Goal: Task Accomplishment & Management: Use online tool/utility

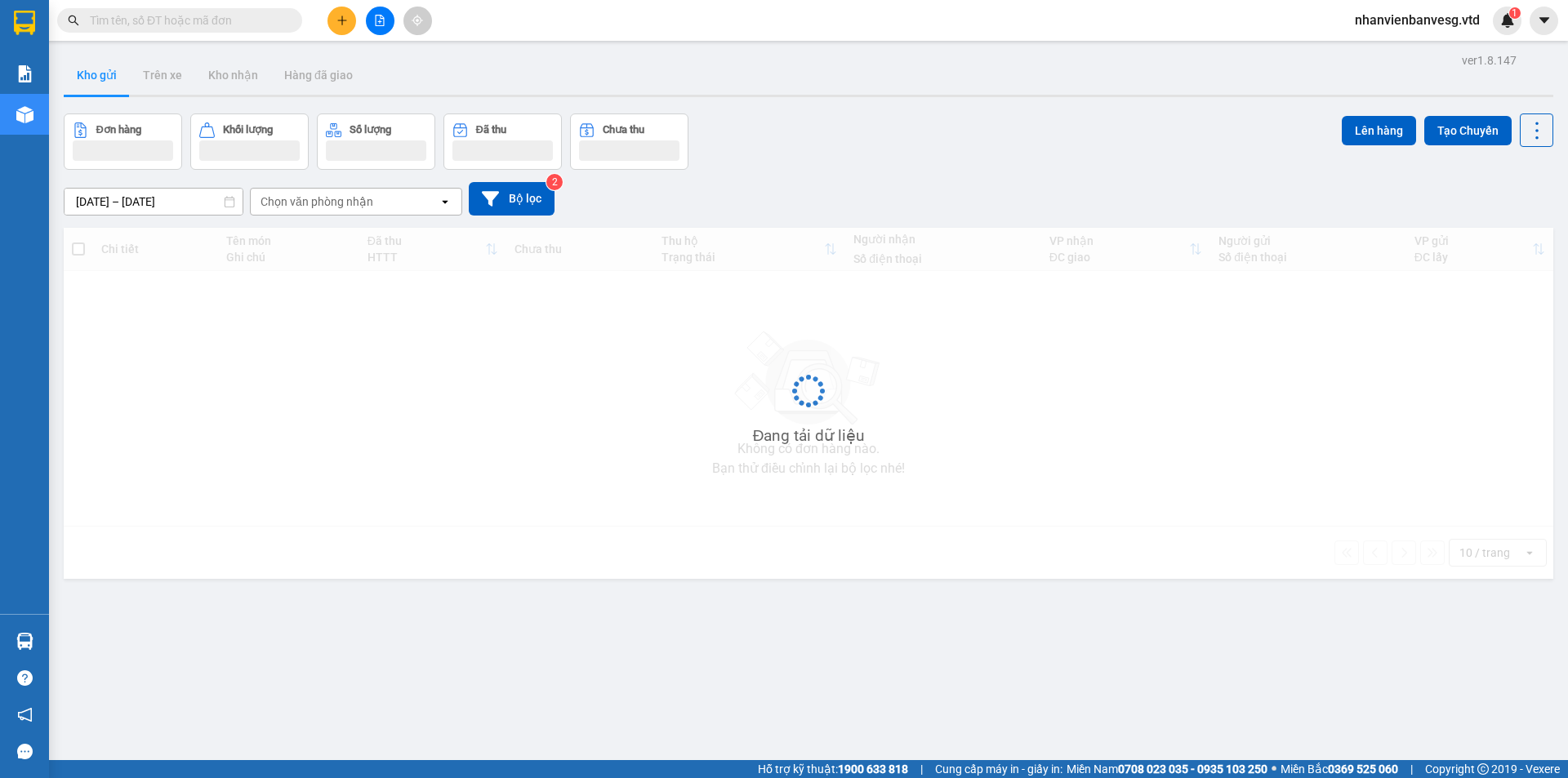
click at [388, 18] on button at bounding box center [379, 21] width 28 height 28
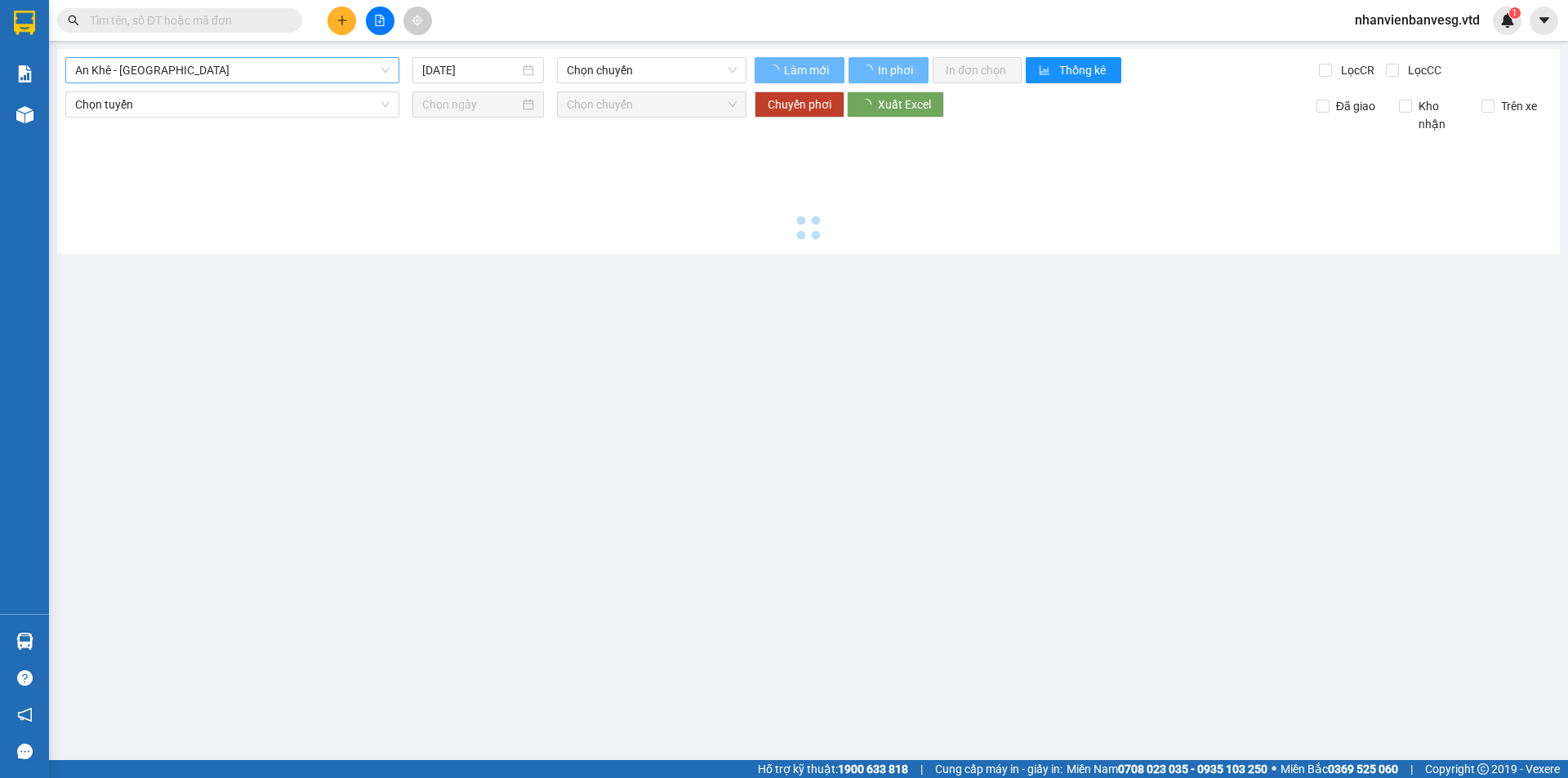
click at [276, 70] on span "An Khê - Sài Gòn" at bounding box center [232, 70] width 315 height 24
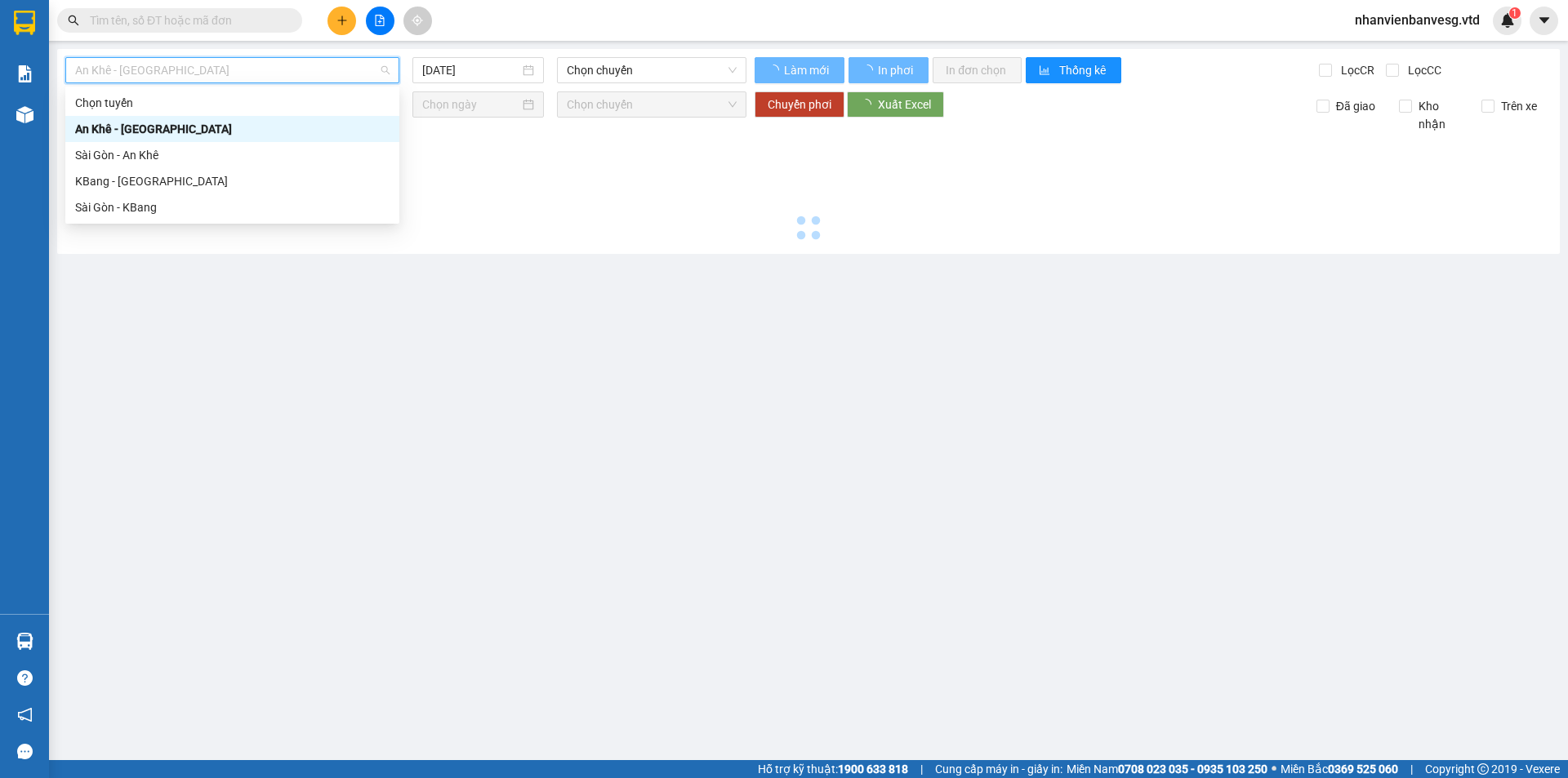
type input "14/10/2025"
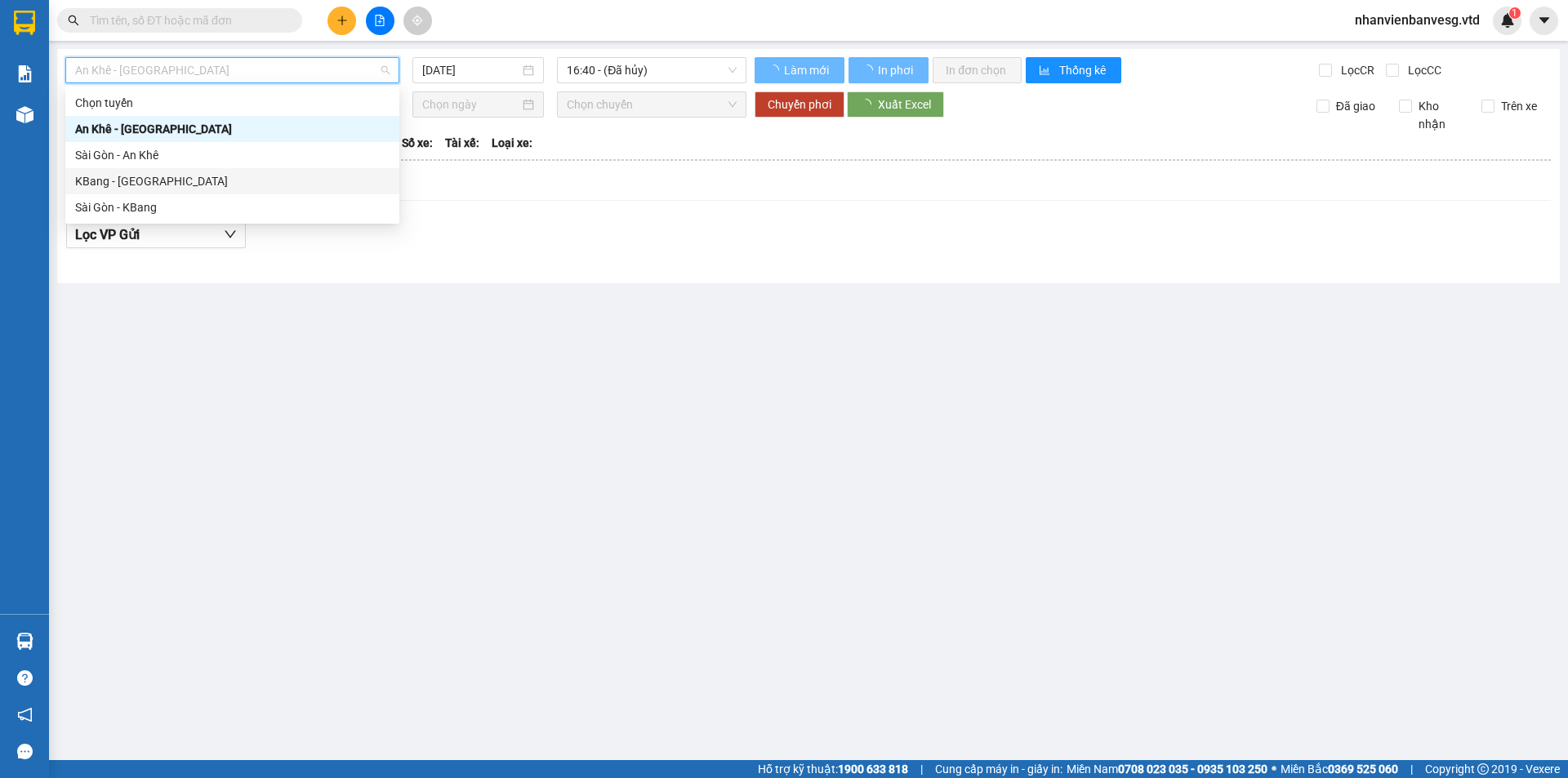
click at [250, 181] on div "KBang - Sài Gòn" at bounding box center [232, 181] width 315 height 18
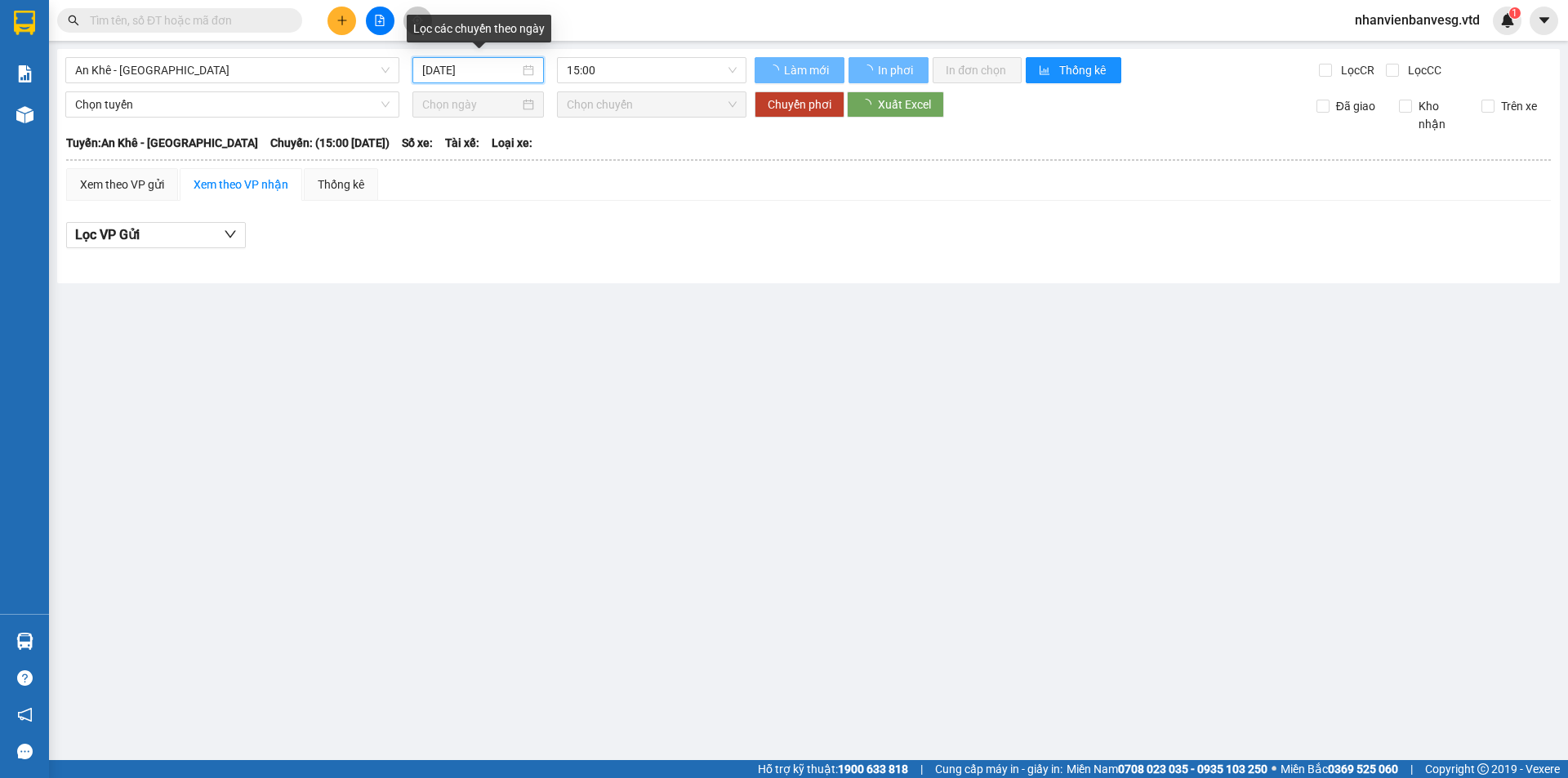
click at [453, 66] on input "14/10/2025" at bounding box center [470, 70] width 97 height 18
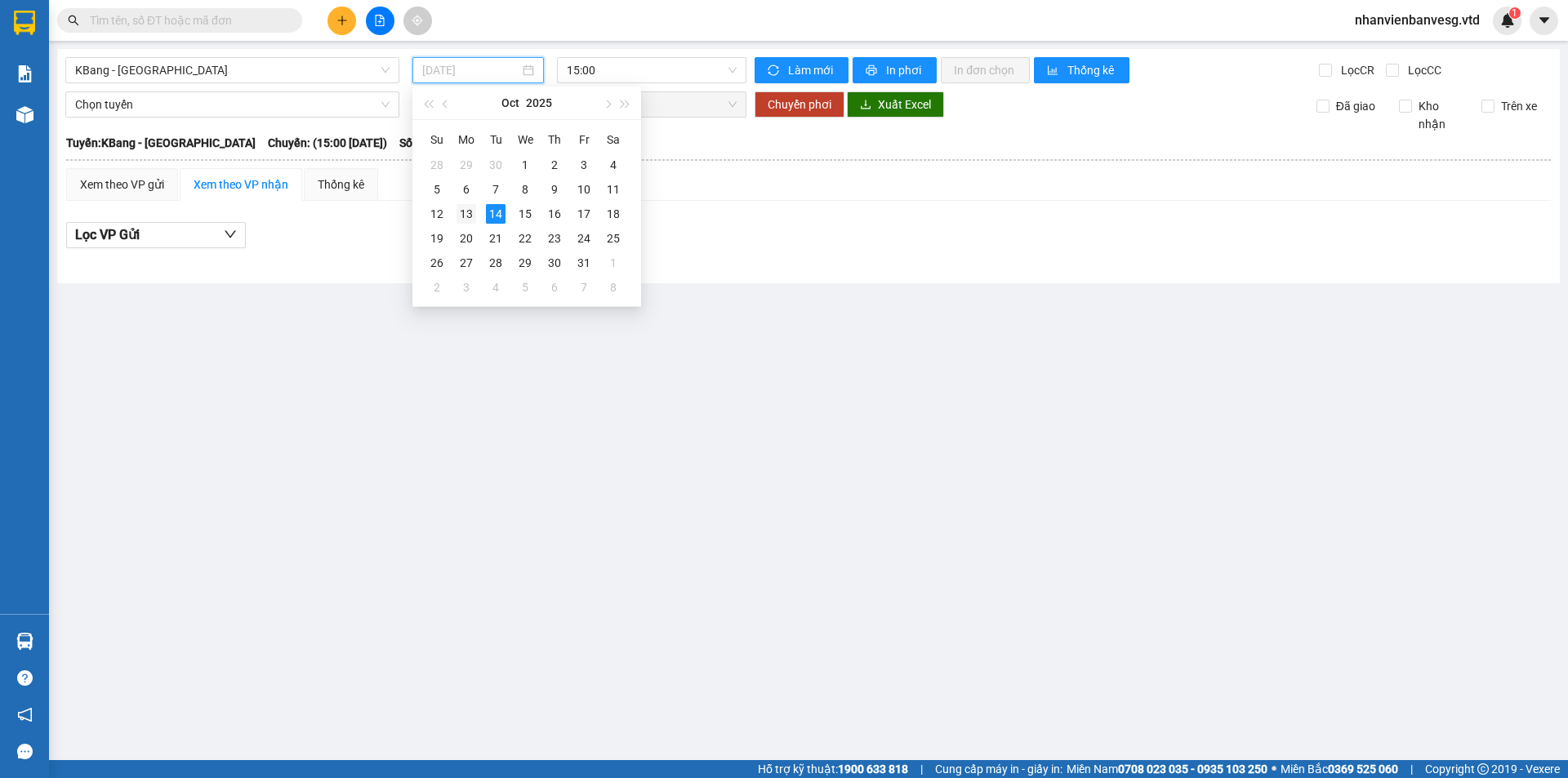
click at [459, 220] on div "13" at bounding box center [466, 214] width 20 height 20
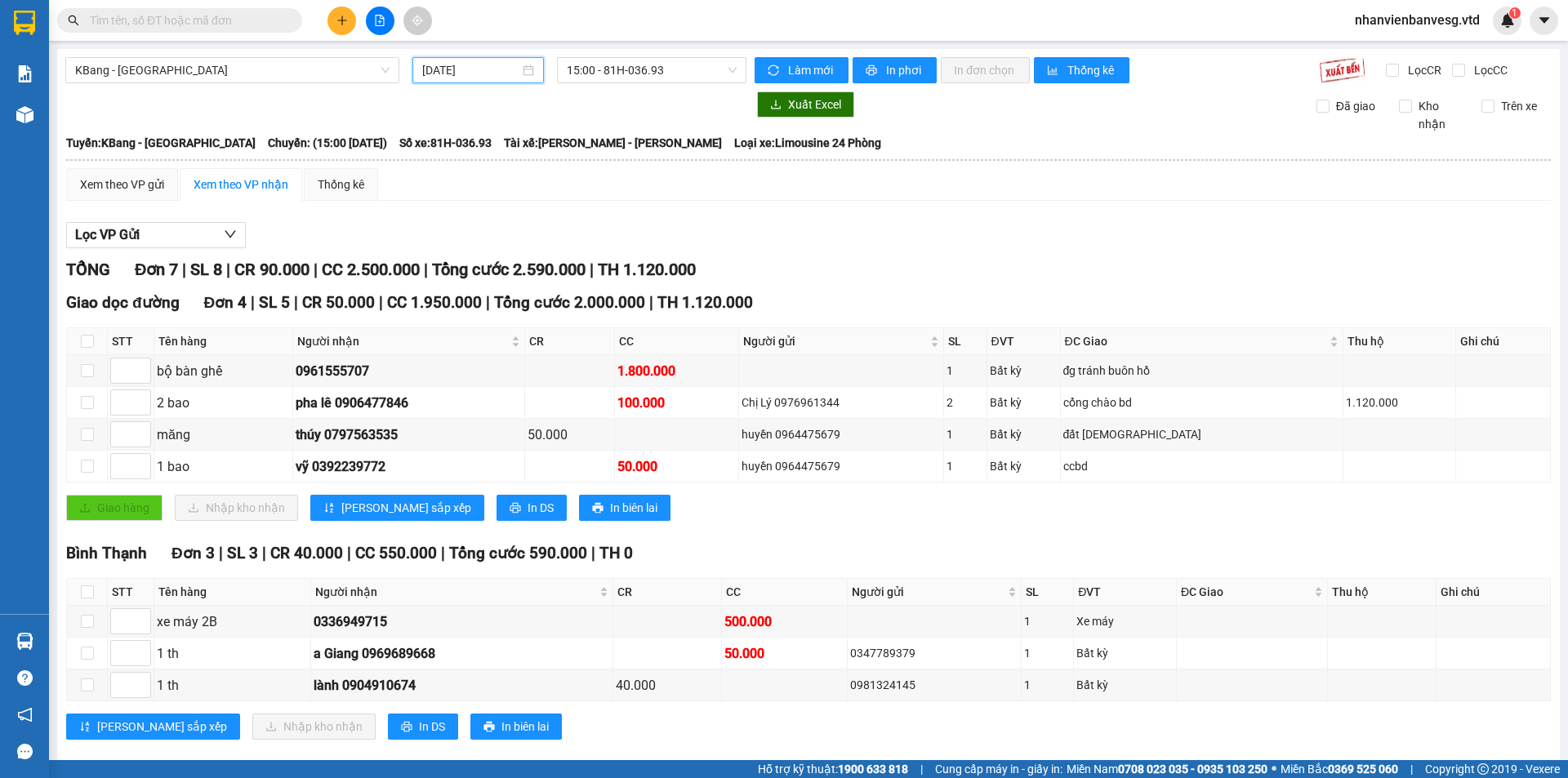
scroll to position [25, 0]
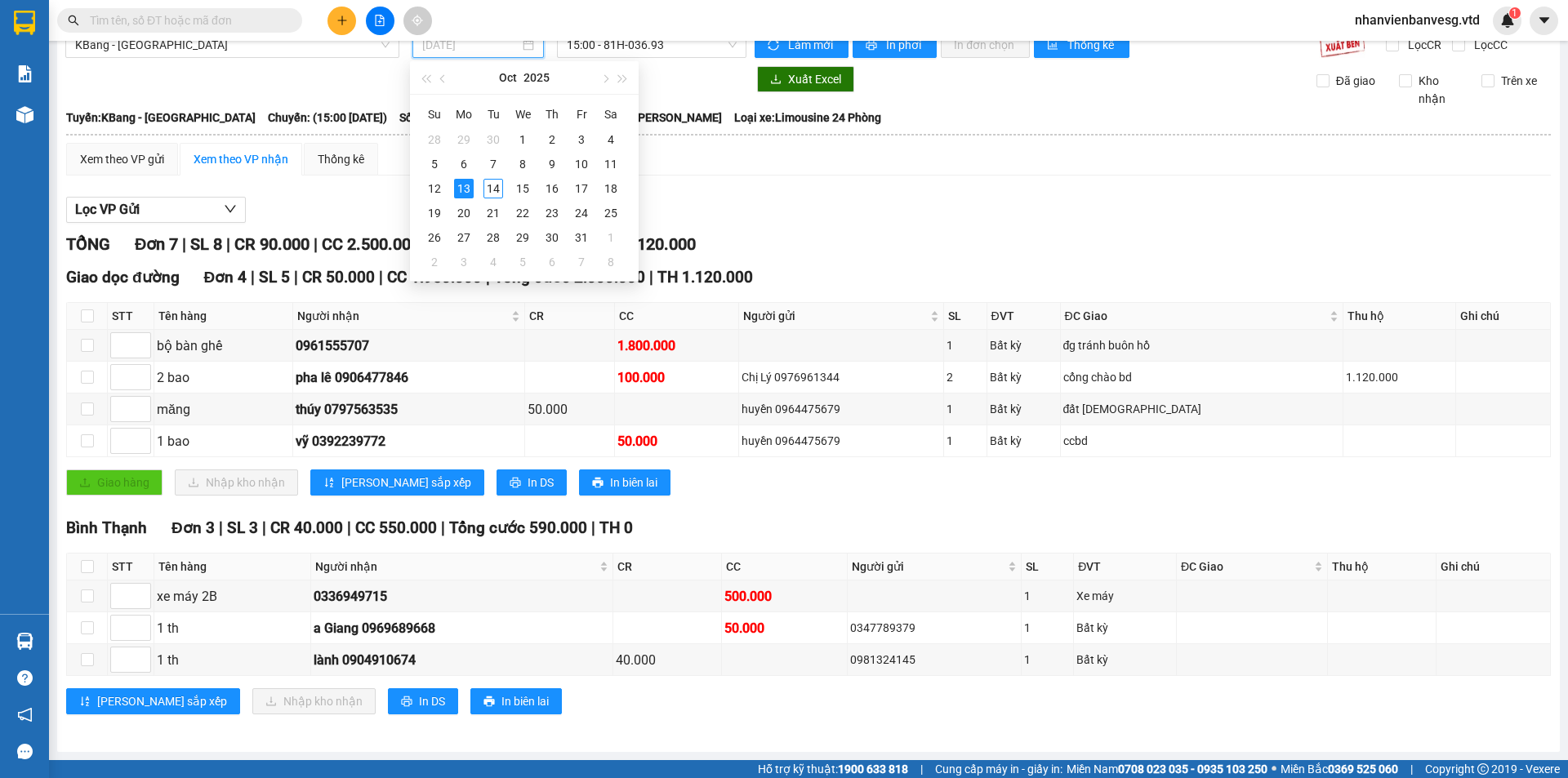
type input "13/10/2025"
drag, startPoint x: 459, startPoint y: 224, endPoint x: 1061, endPoint y: 108, distance: 613.1
click at [1061, 108] on th "Tuyến: KBang - Sài Gòn Chuyến: (15:00 - 13/10/2025) Số xe: 81H-036.93 Tài xế: H…" at bounding box center [808, 118] width 1486 height 20
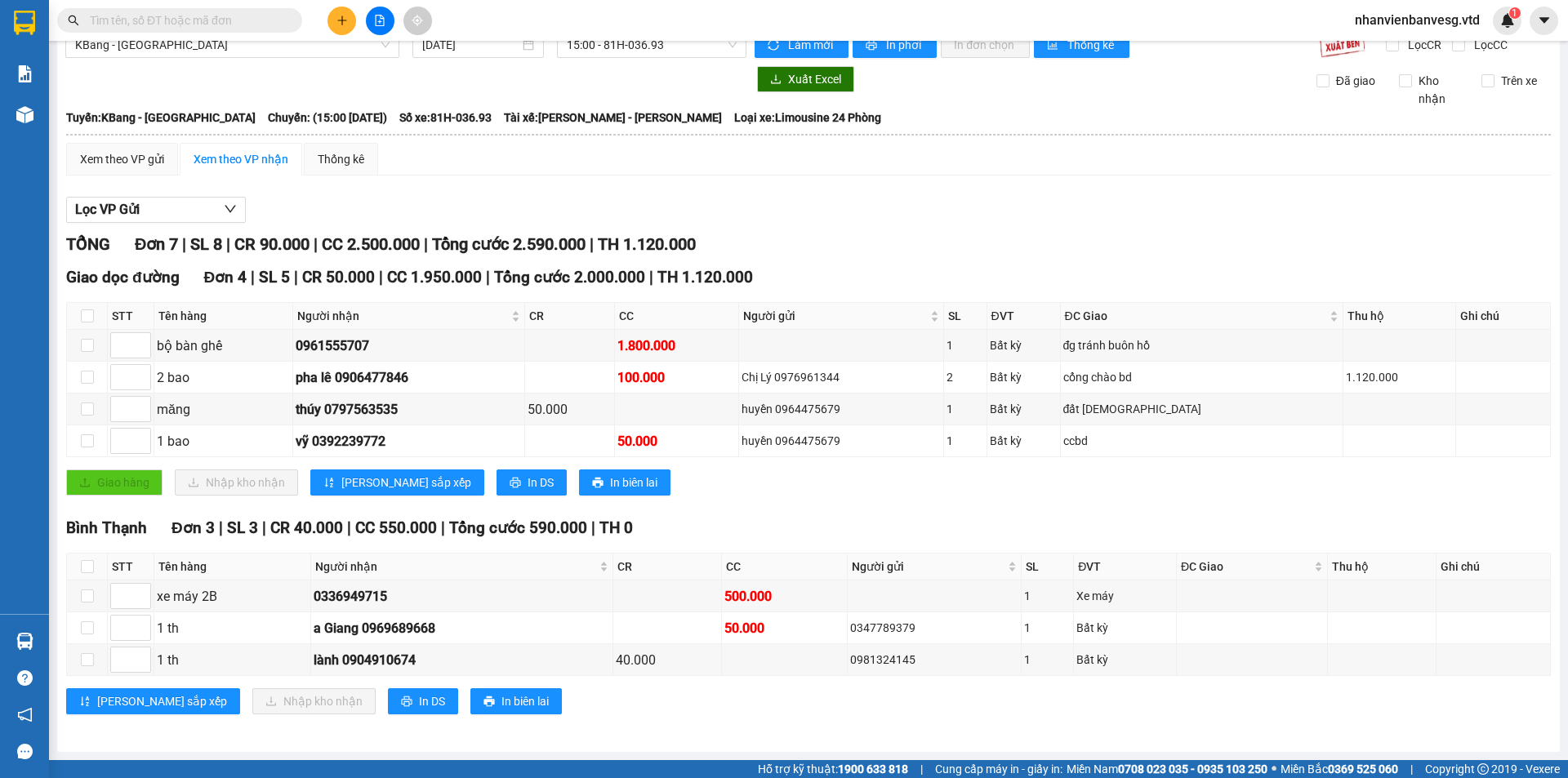
click at [670, 190] on div "Lọc VP Gửi TỔNG Đơn 7 | SL 8 | CR 90.000 | CC 2.500.000 | Tổng cước 2.590.000 …" at bounding box center [808, 461] width 1485 height 546
click at [917, 49] on button "In phơi" at bounding box center [895, 44] width 84 height 26
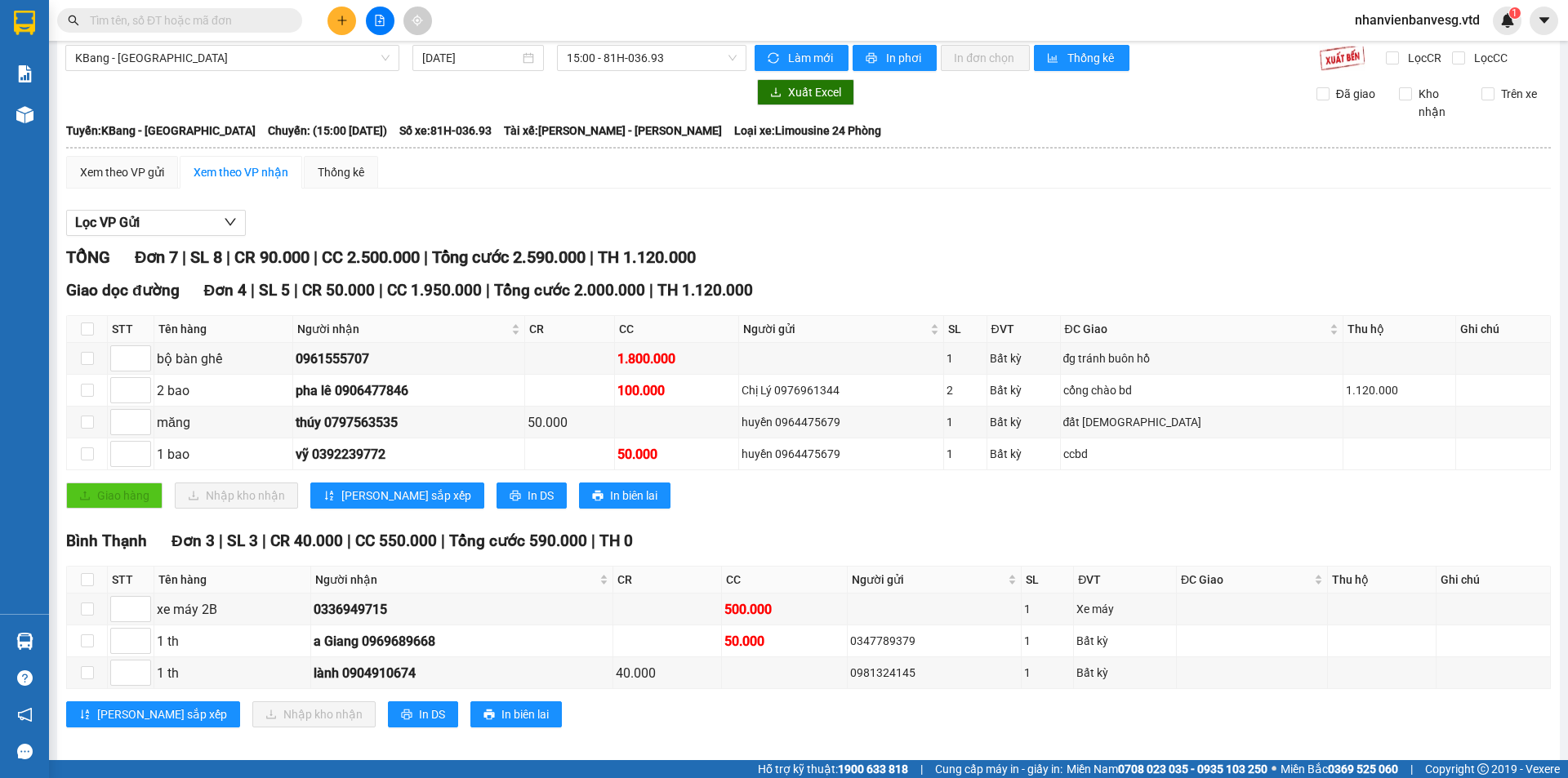
scroll to position [0, 0]
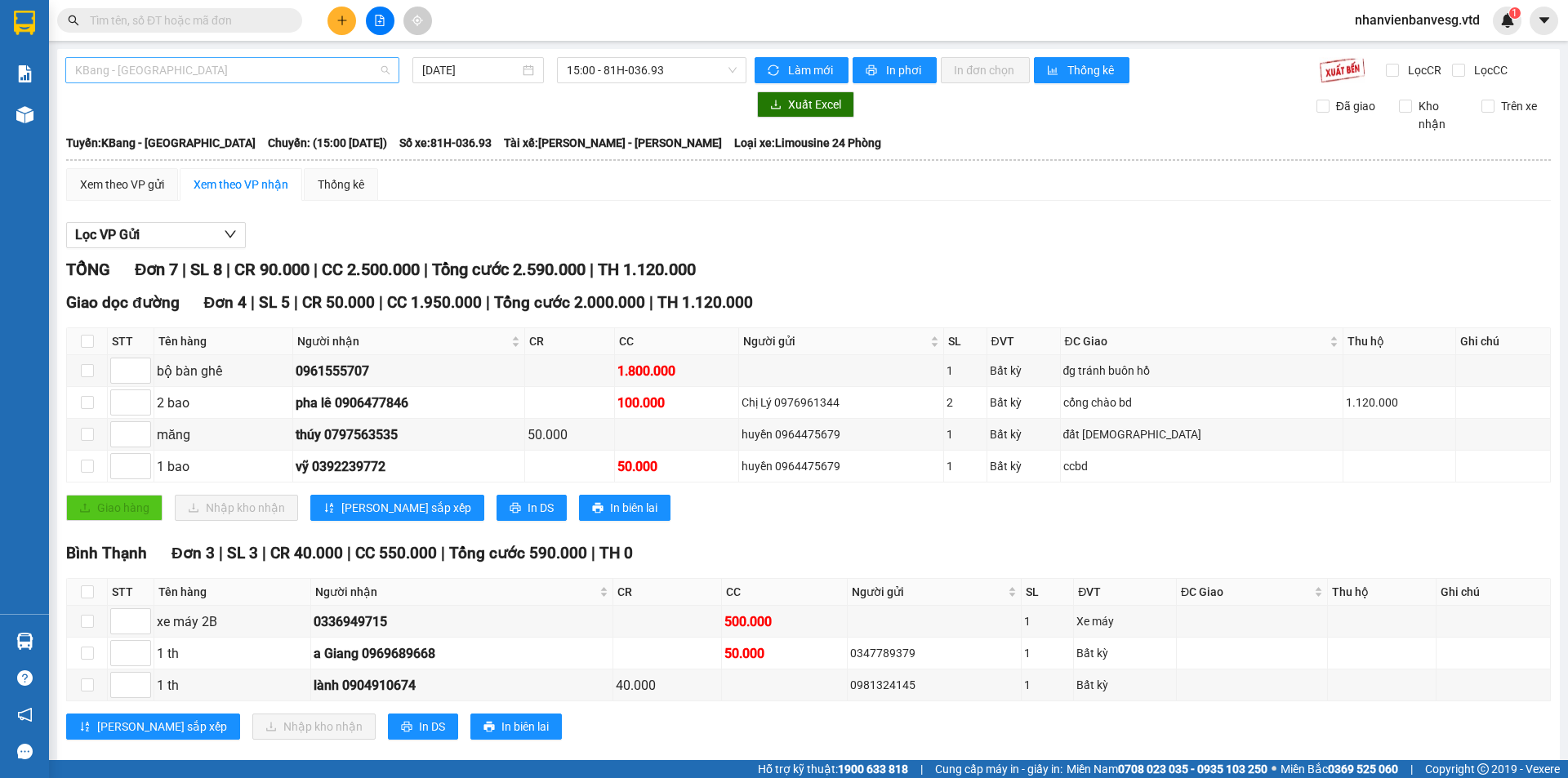
click at [241, 65] on span "KBang - Sài Gòn" at bounding box center [232, 70] width 315 height 24
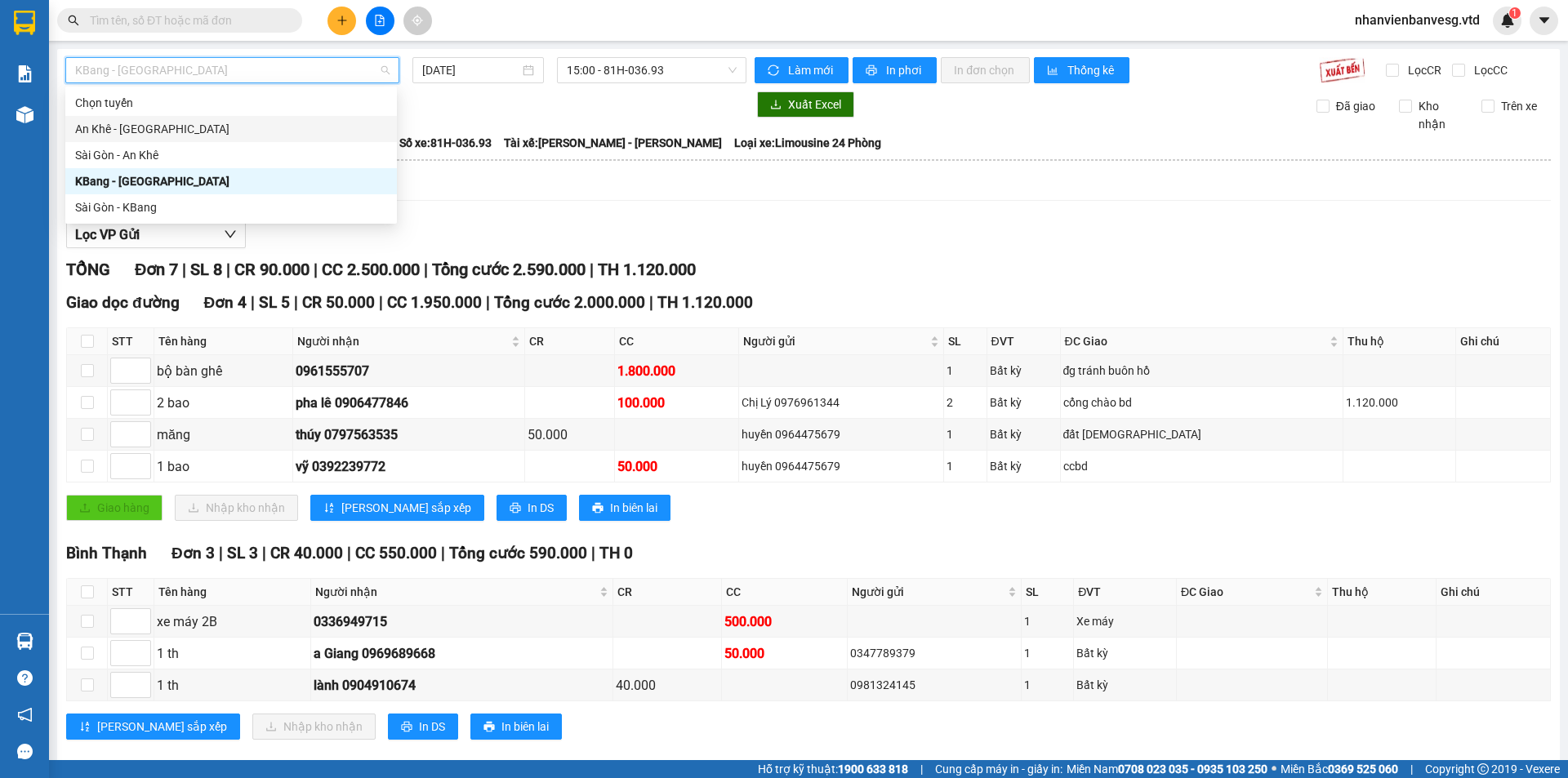
click at [217, 135] on div "An Khê - Sài Gòn" at bounding box center [231, 128] width 312 height 18
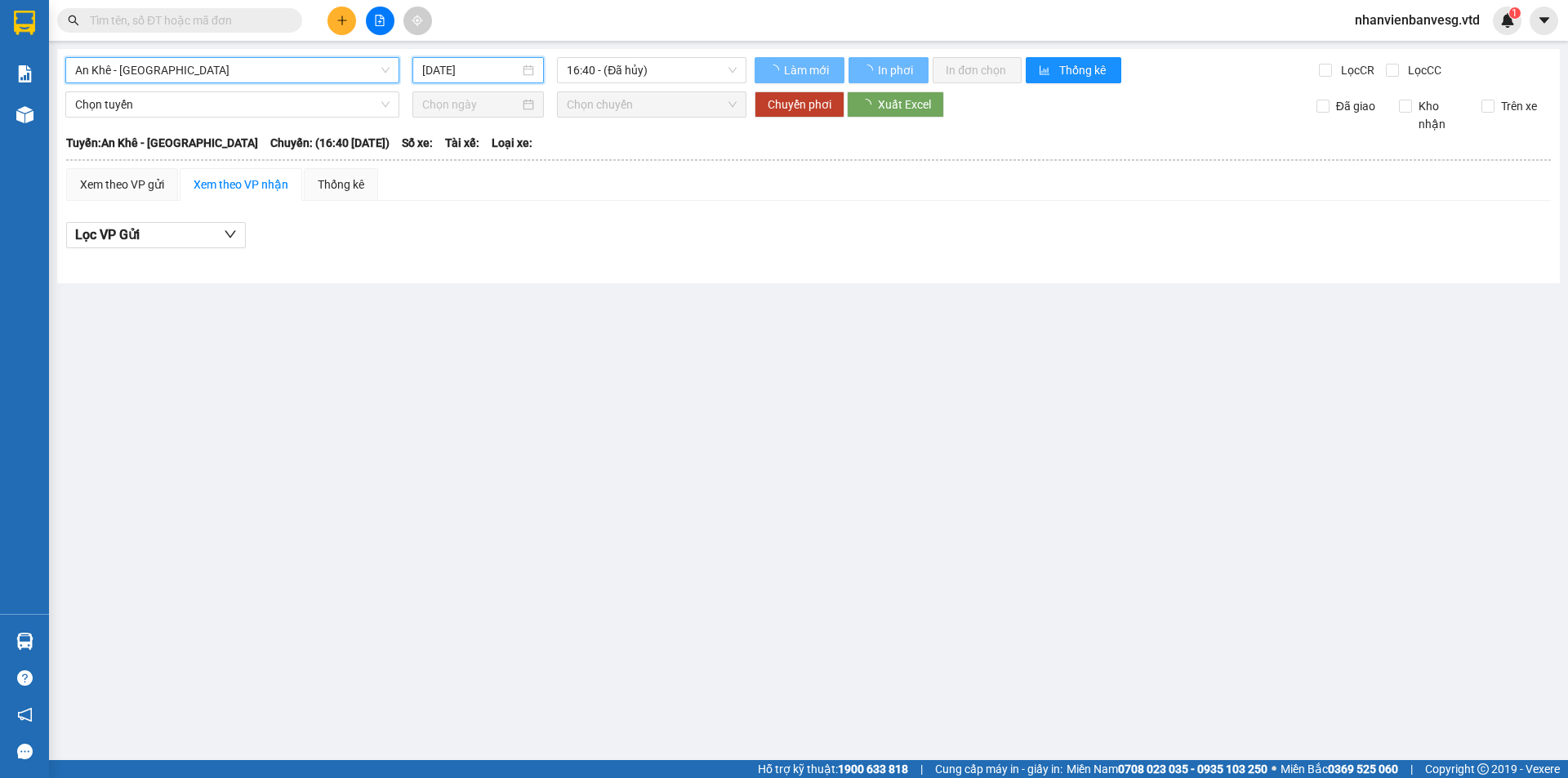
click at [438, 75] on input "14/10/2025" at bounding box center [470, 70] width 97 height 18
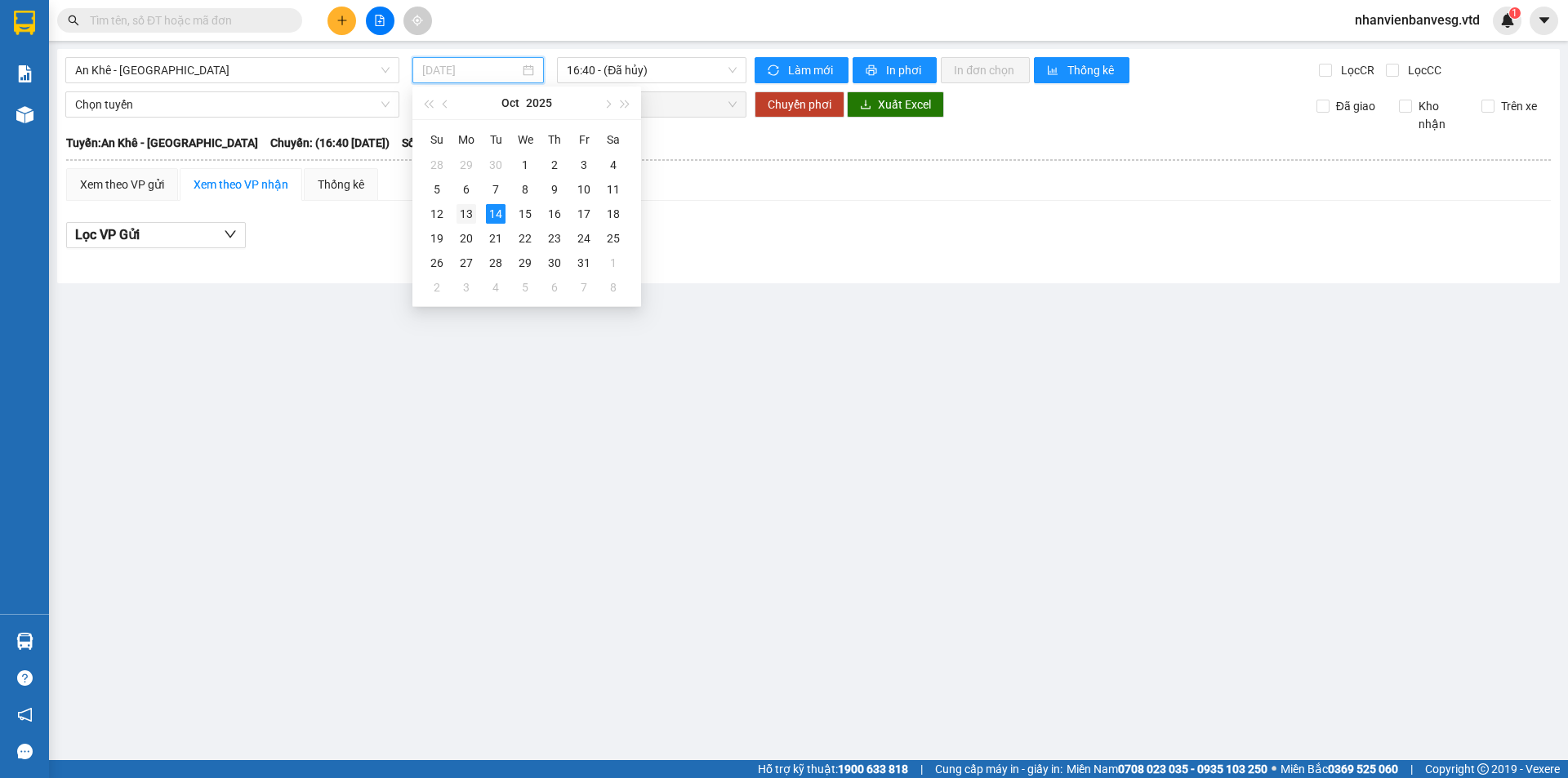
click at [467, 213] on div "13" at bounding box center [466, 214] width 20 height 20
type input "13/10/2025"
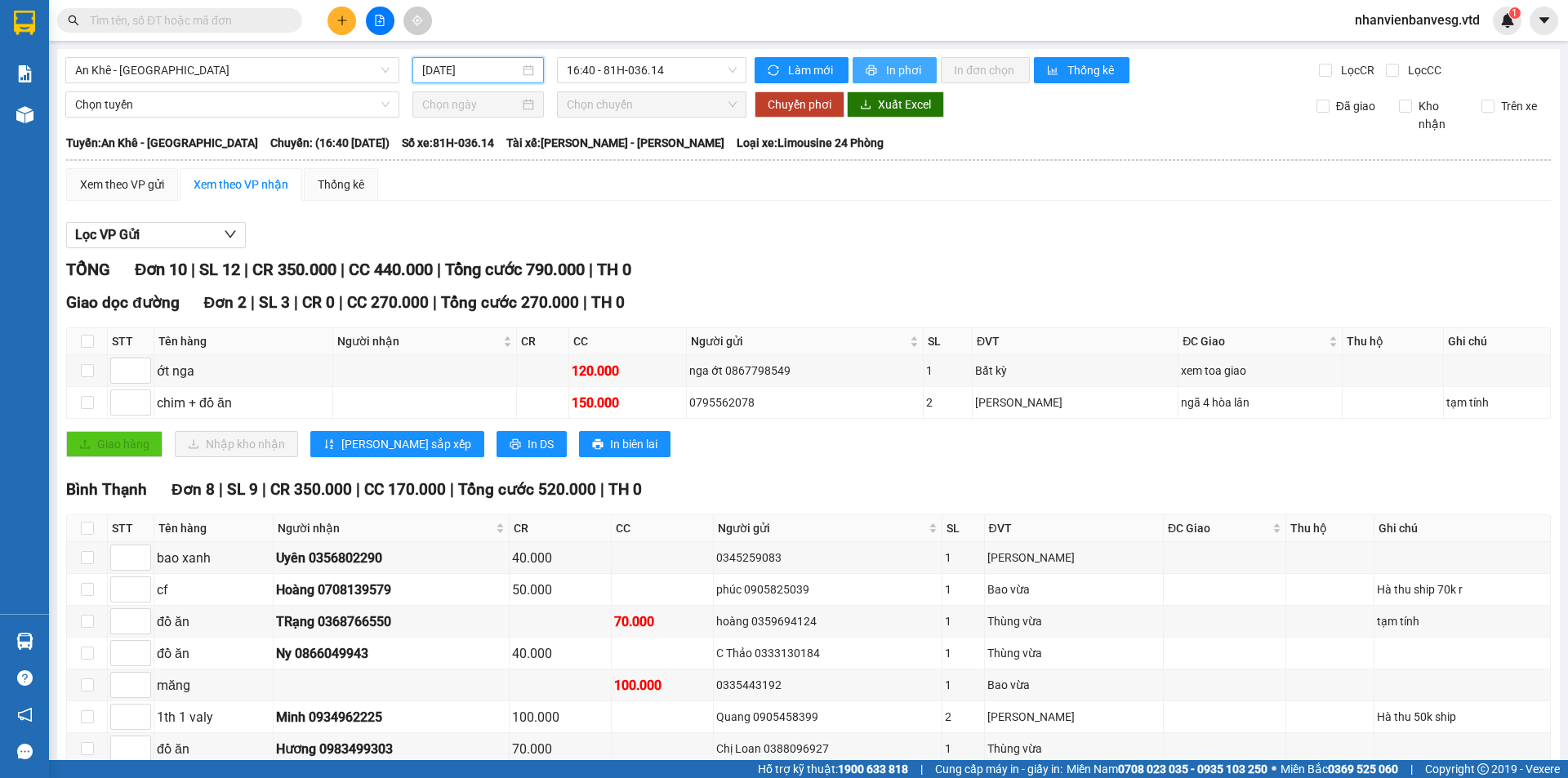
click at [886, 70] on span "In phơi" at bounding box center [905, 70] width 37 height 18
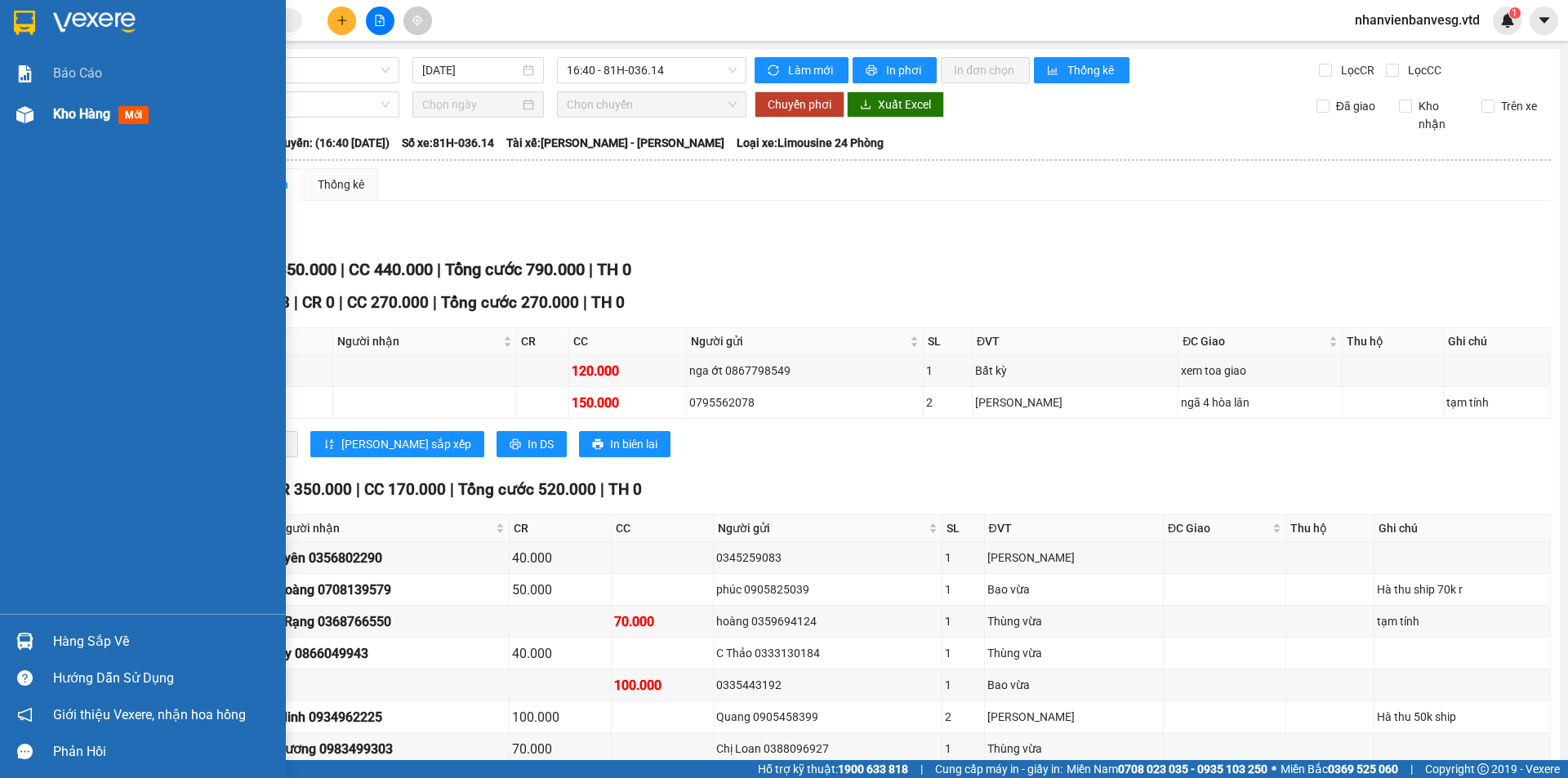
click at [52, 106] on div "Kho hàng mới" at bounding box center [143, 115] width 286 height 41
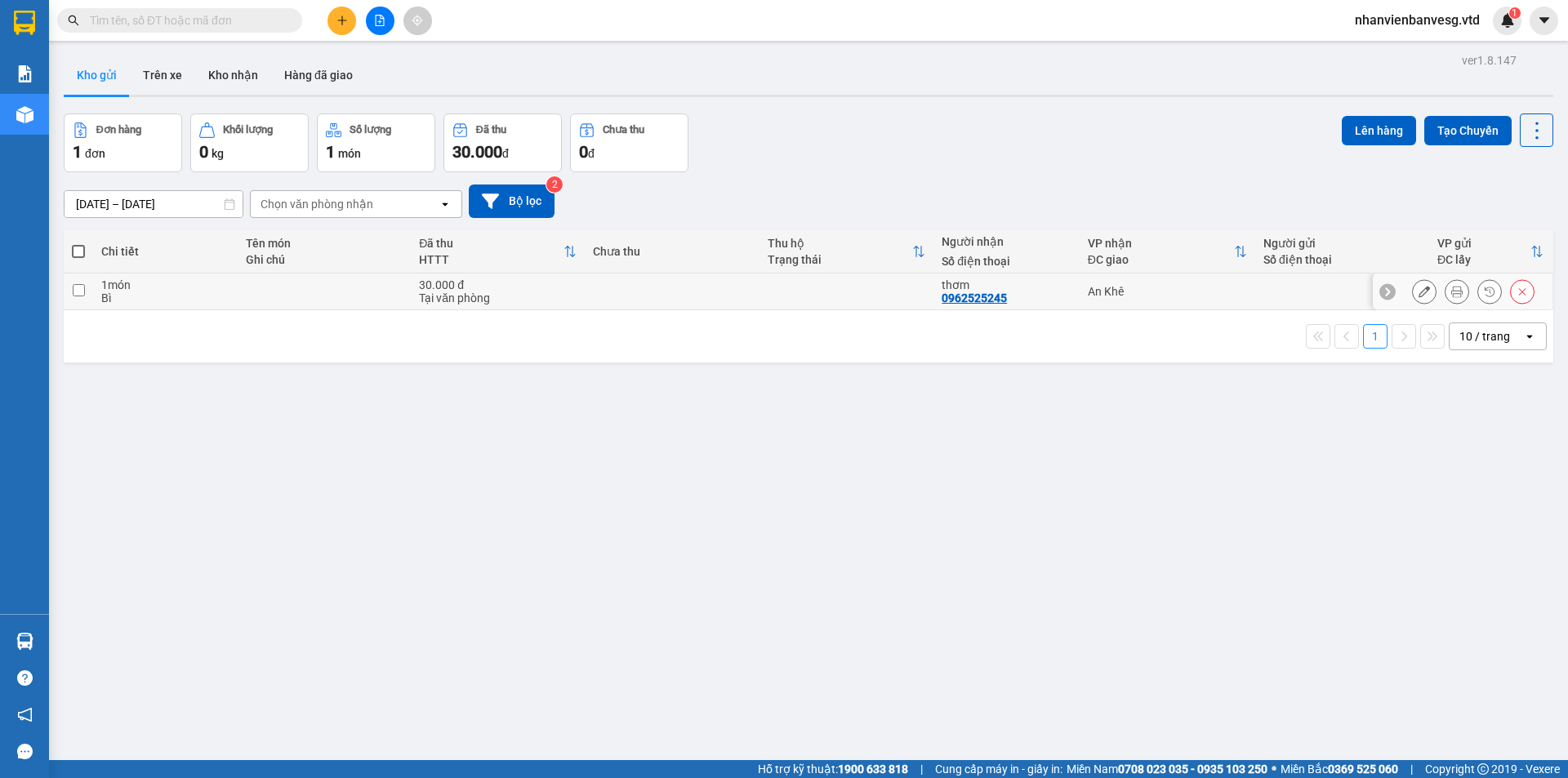
click at [187, 298] on div "Bì" at bounding box center [165, 297] width 128 height 13
checkbox input "true"
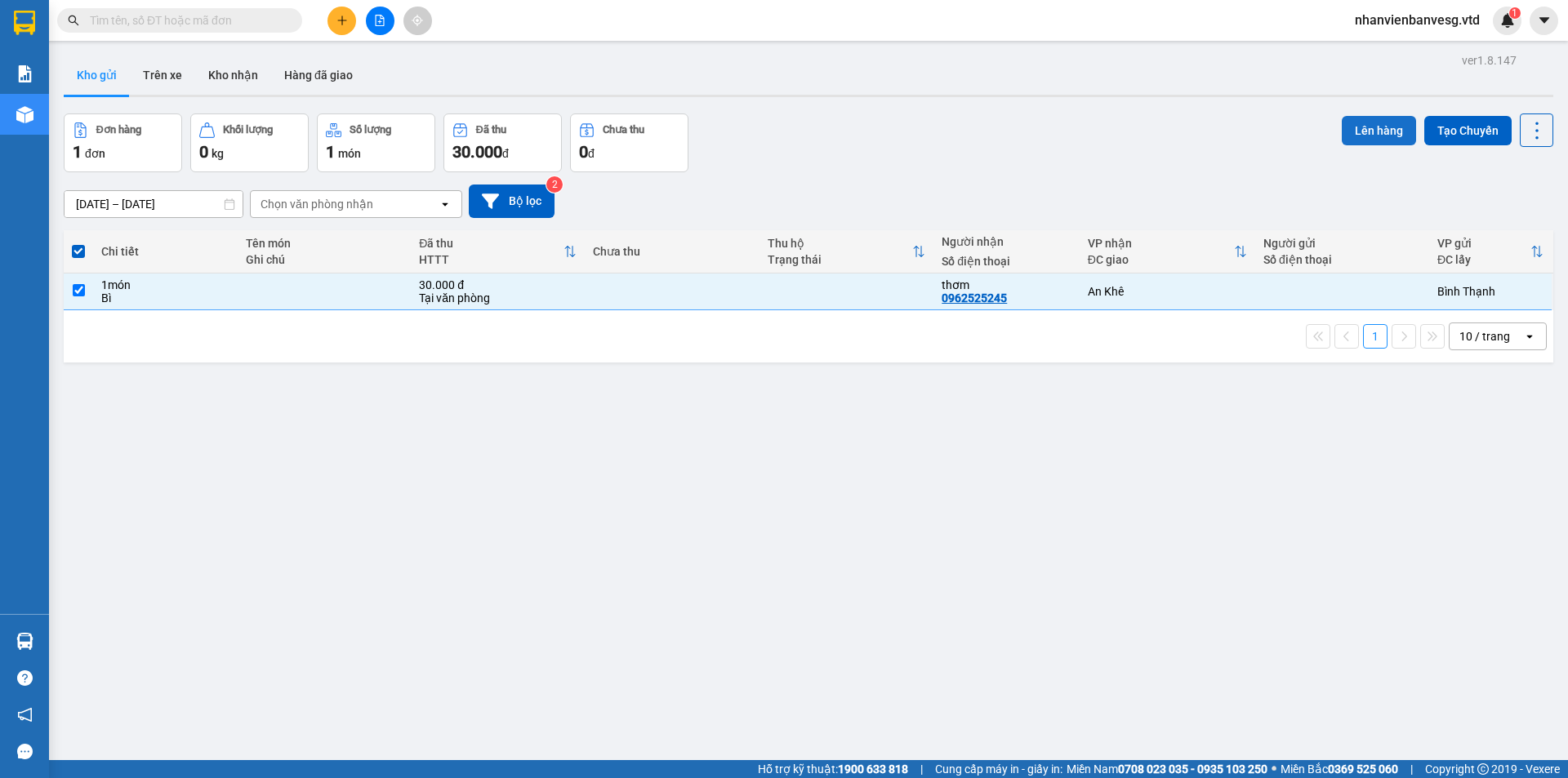
click at [1374, 139] on button "Lên hàng" at bounding box center [1379, 130] width 74 height 29
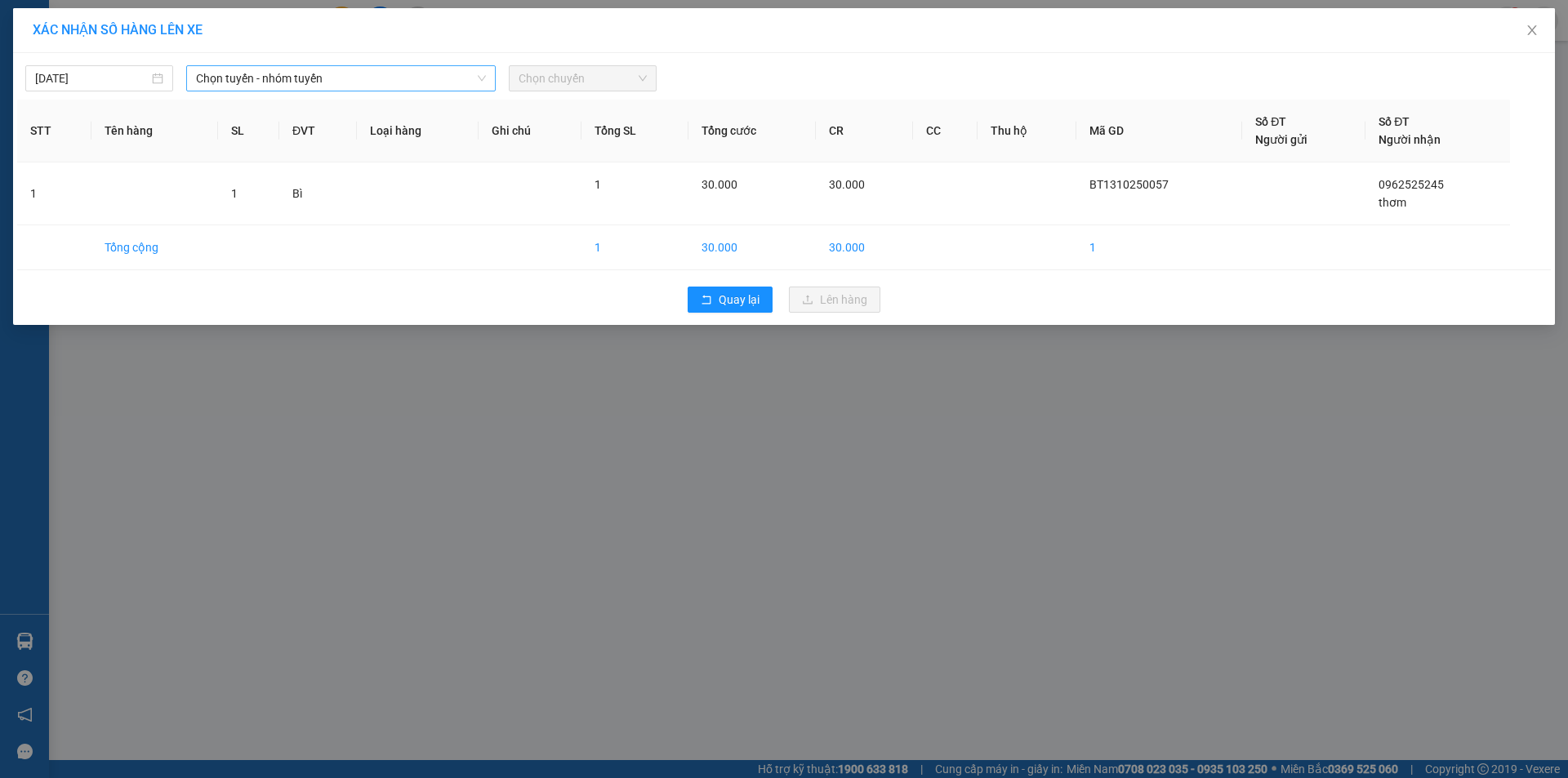
drag, startPoint x: 323, startPoint y: 76, endPoint x: 321, endPoint y: 90, distance: 14.1
click at [323, 77] on span "Chọn tuyến - nhóm tuyến" at bounding box center [341, 77] width 290 height 24
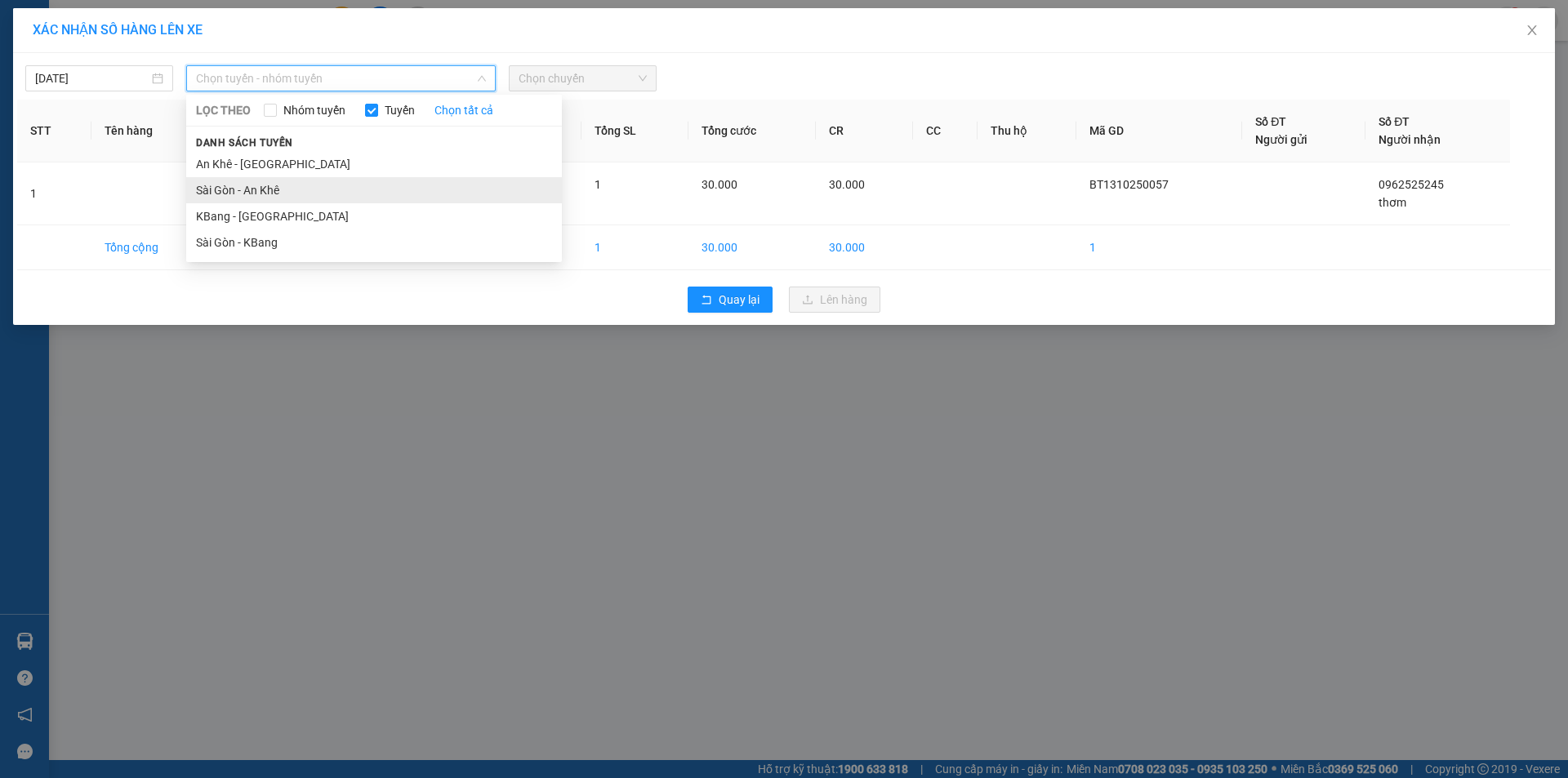
click at [337, 188] on li "Sài Gòn - An Khê" at bounding box center [373, 190] width 375 height 26
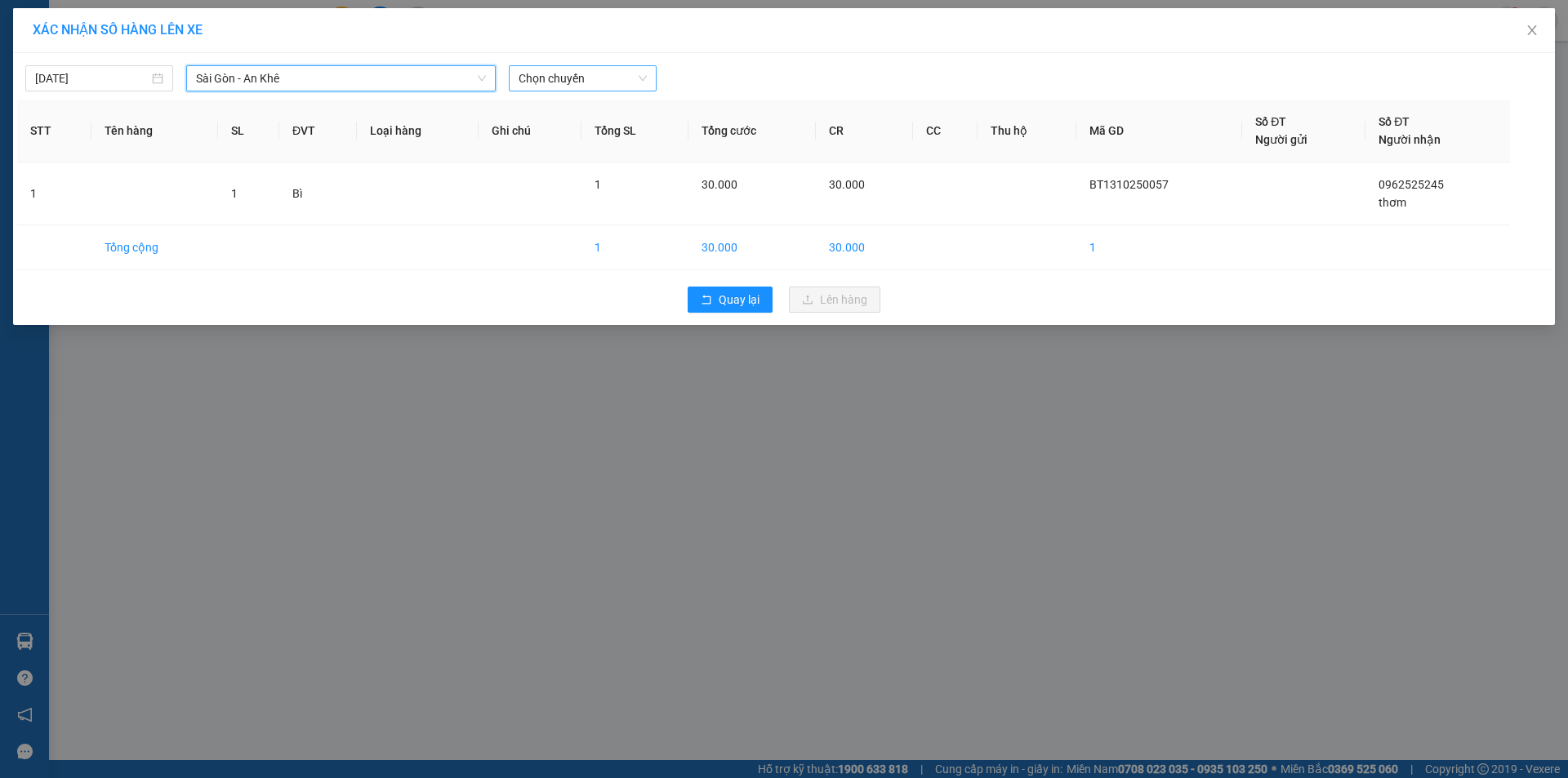
click at [553, 69] on span "Chọn chuyến" at bounding box center [582, 77] width 128 height 24
click at [98, 81] on input "14/10/2025" at bounding box center [92, 78] width 114 height 18
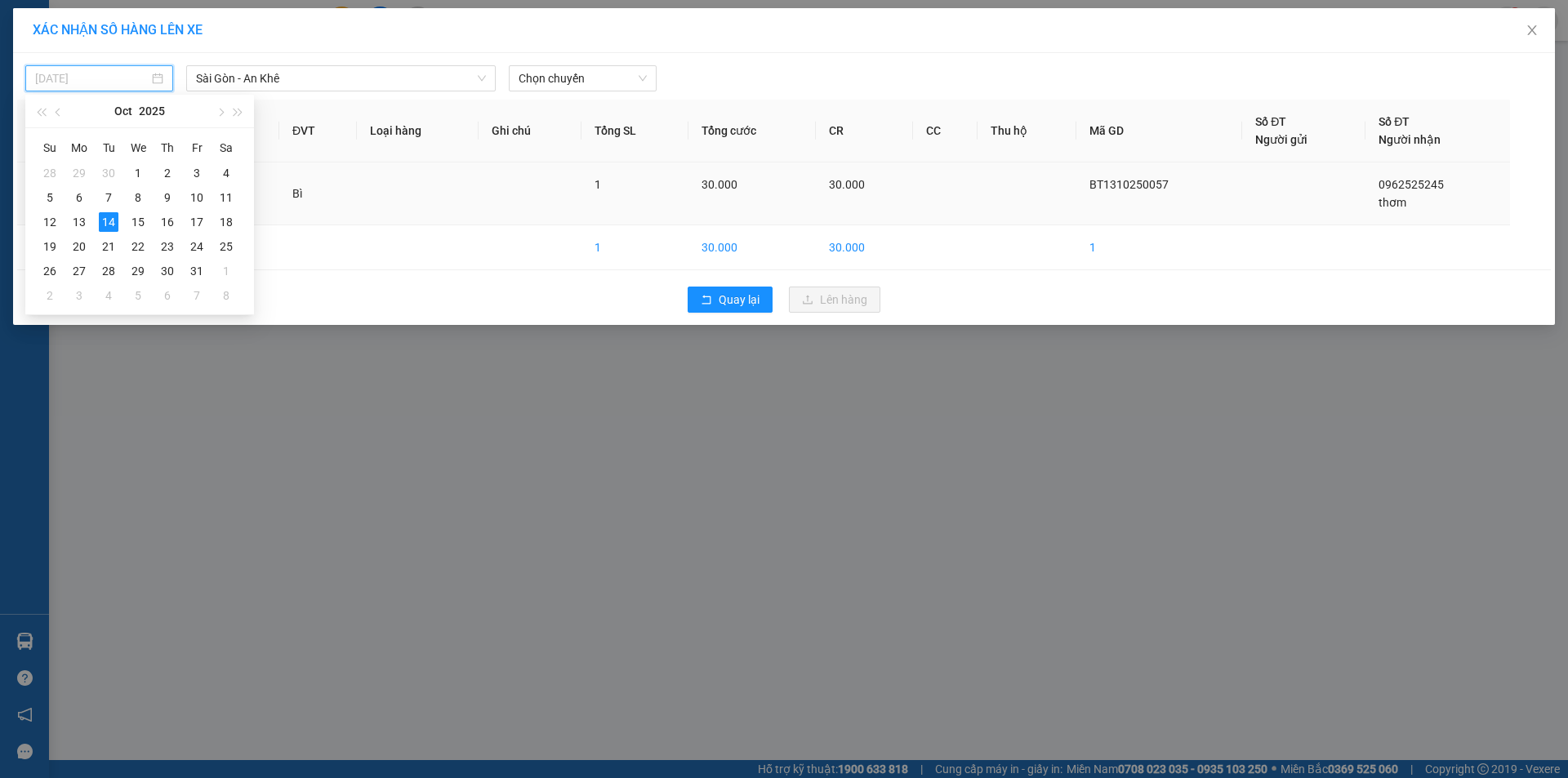
click at [79, 222] on div "13" at bounding box center [79, 222] width 20 height 20
type input "13/10/2025"
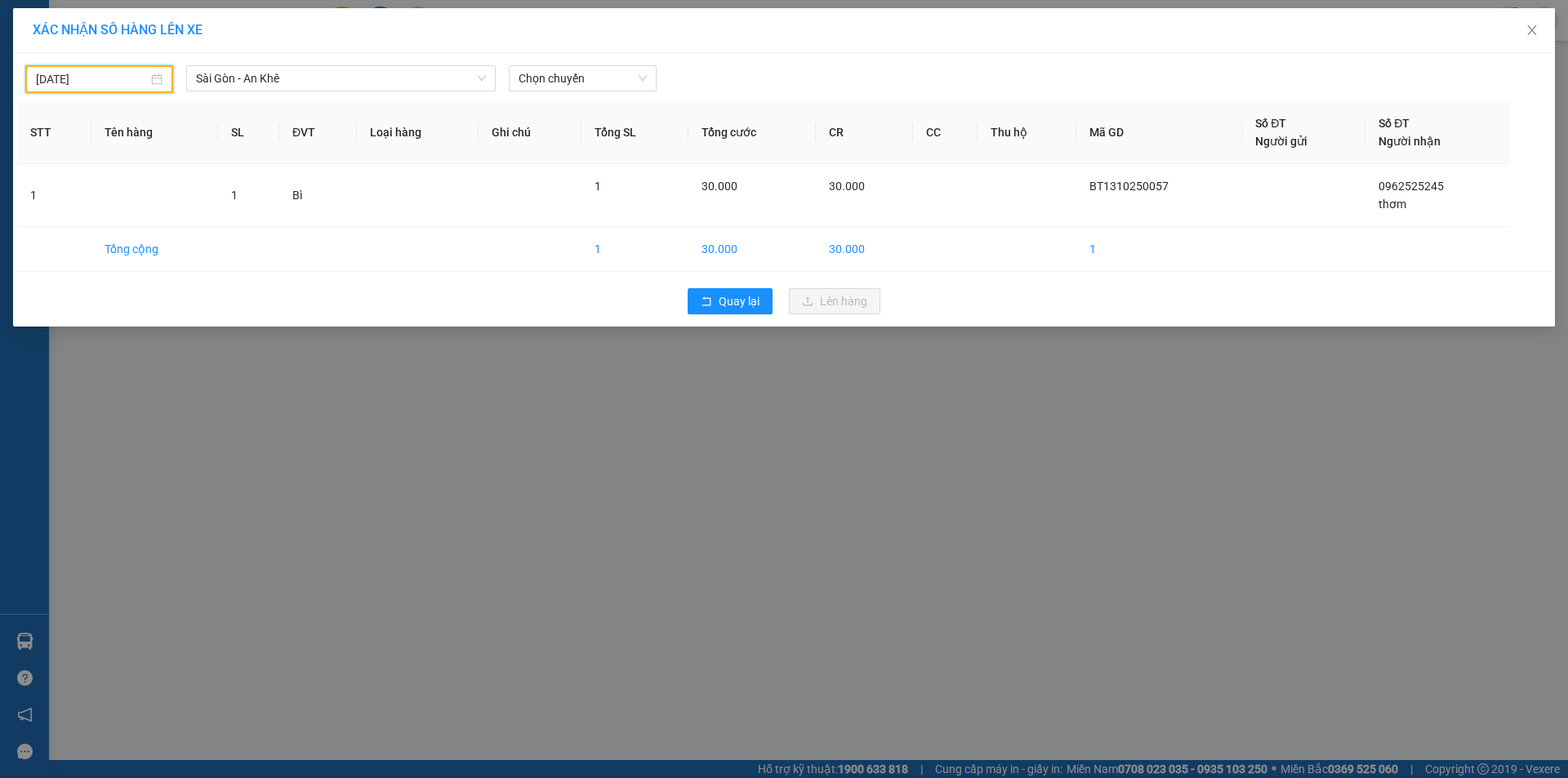
drag, startPoint x: 537, startPoint y: 71, endPoint x: 544, endPoint y: 94, distance: 24.0
click at [541, 85] on span "Chọn chuyến" at bounding box center [582, 77] width 128 height 24
drag, startPoint x: 561, startPoint y: 130, endPoint x: 561, endPoint y: 145, distance: 15.0
click at [561, 133] on div "17:45 - 81H-036.39" at bounding box center [582, 137] width 127 height 18
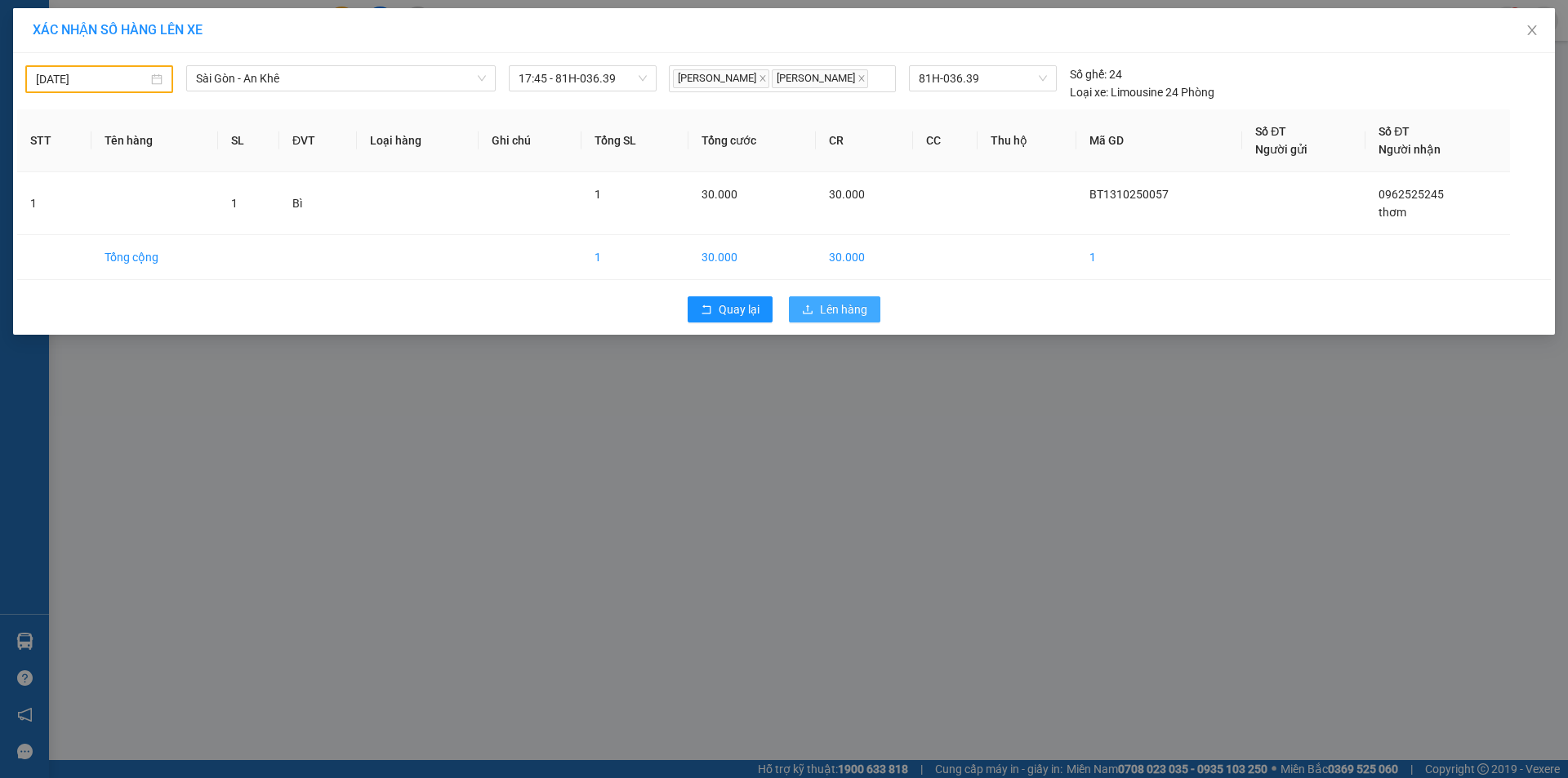
click at [843, 316] on span "Lên hàng" at bounding box center [844, 310] width 47 height 18
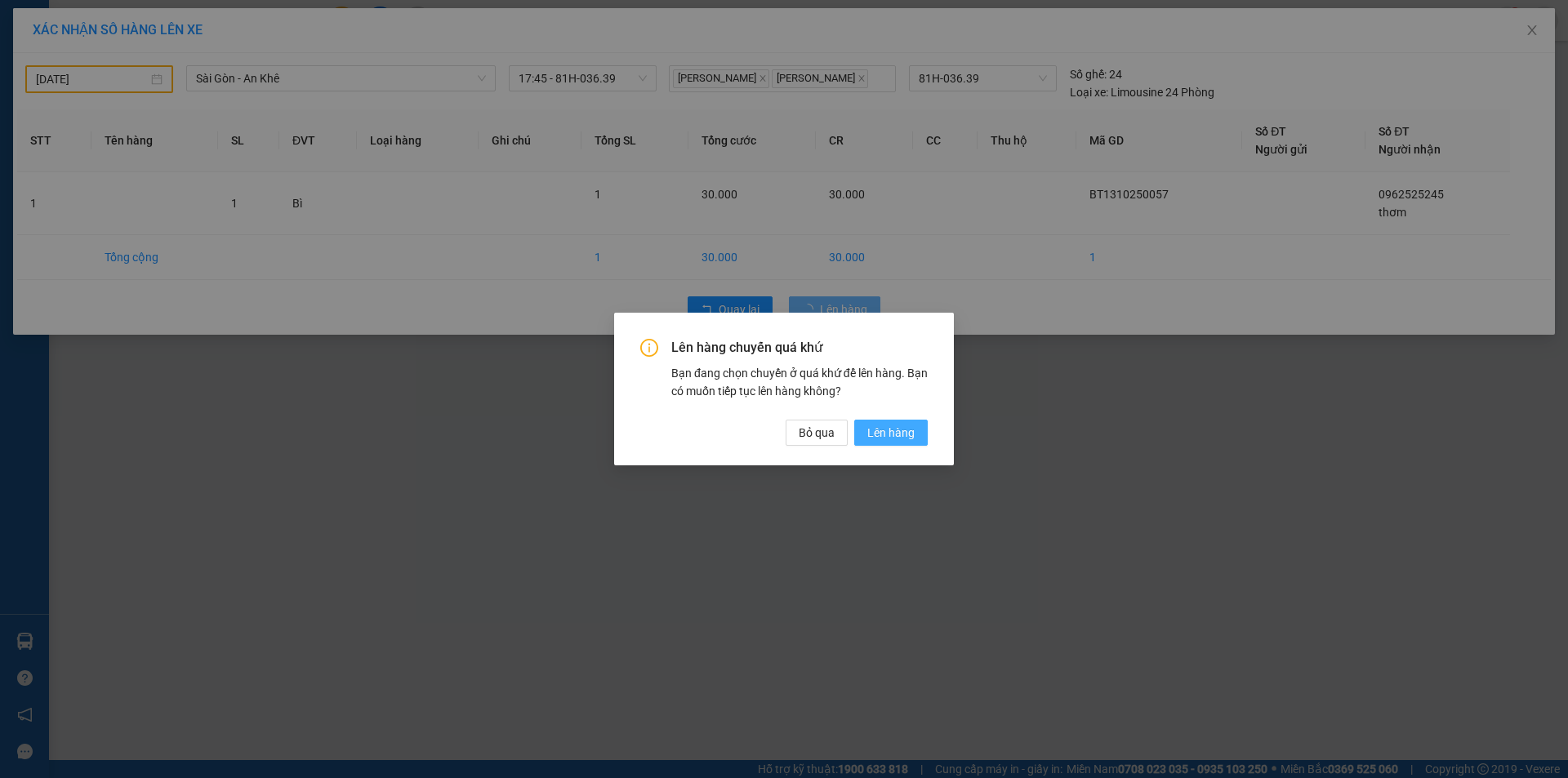
click at [882, 441] on span "Lên hàng" at bounding box center [891, 432] width 47 height 18
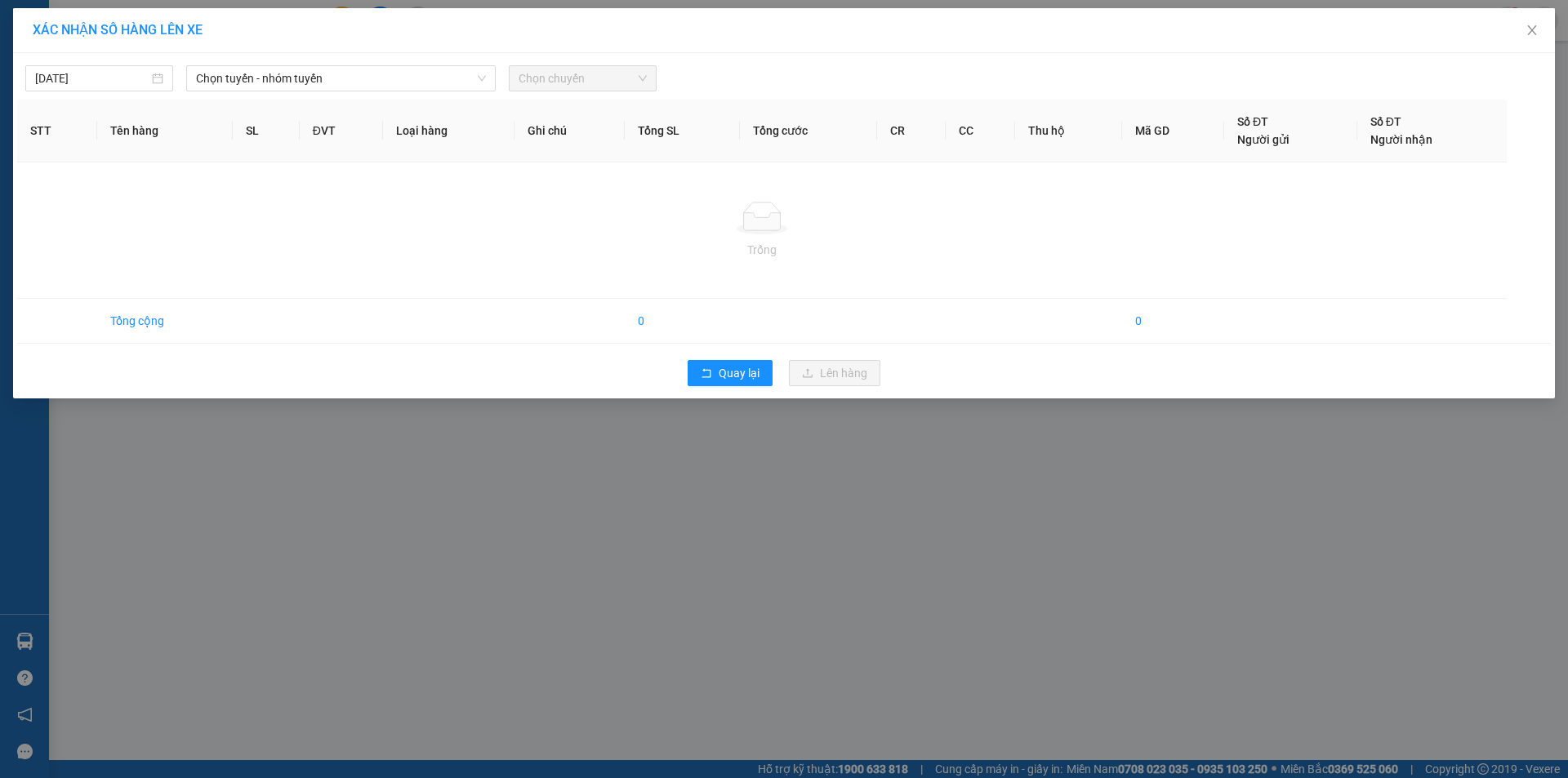
click at [569, 501] on div "XÁC NHẬN SỐ HÀNG LÊN XE 14/10/2025 Chọn tuyến - nhóm tuyến Chọn chuyến STT Tên …" at bounding box center [784, 389] width 1568 height 778
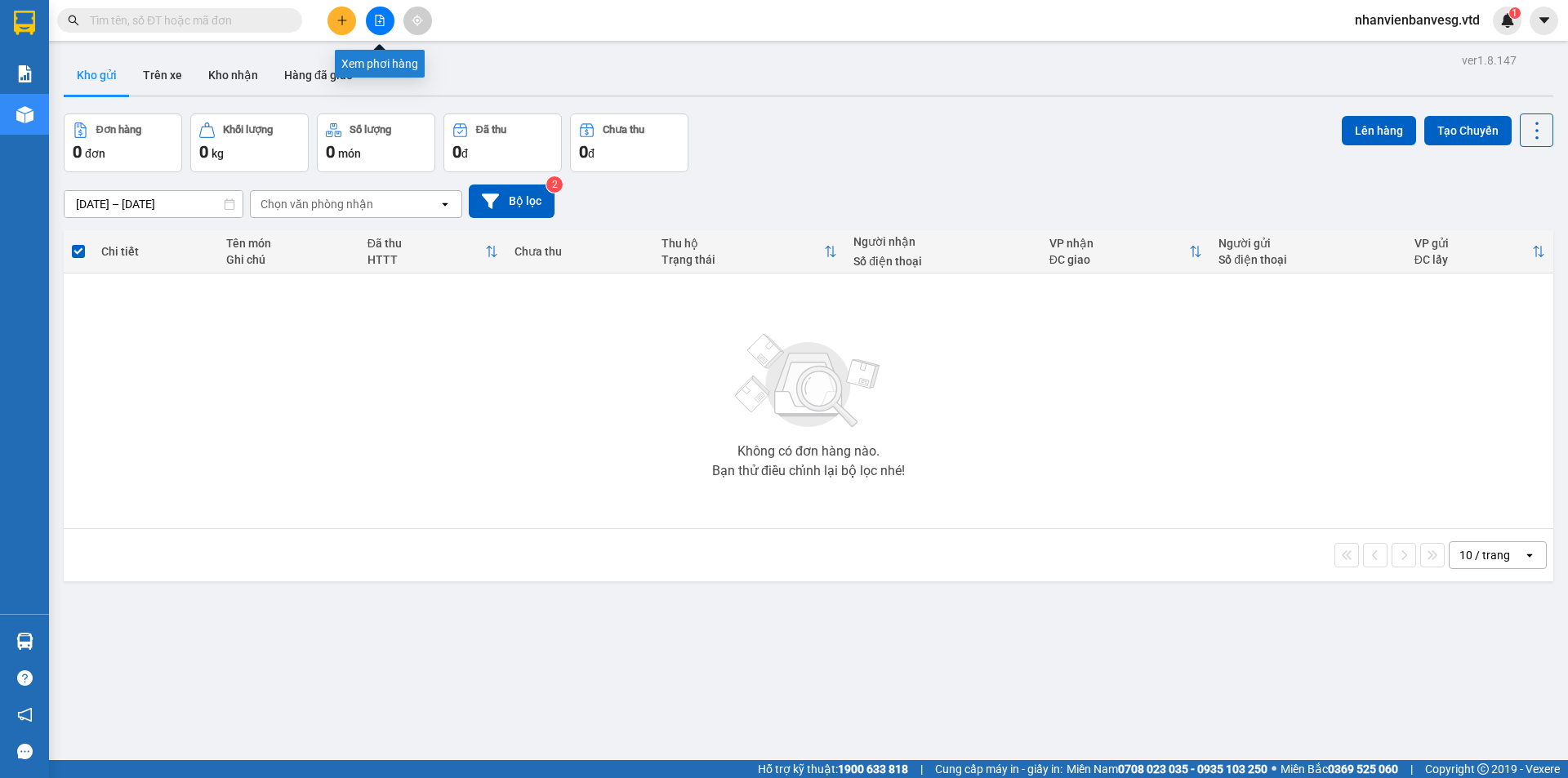
click at [387, 24] on button at bounding box center [379, 21] width 28 height 28
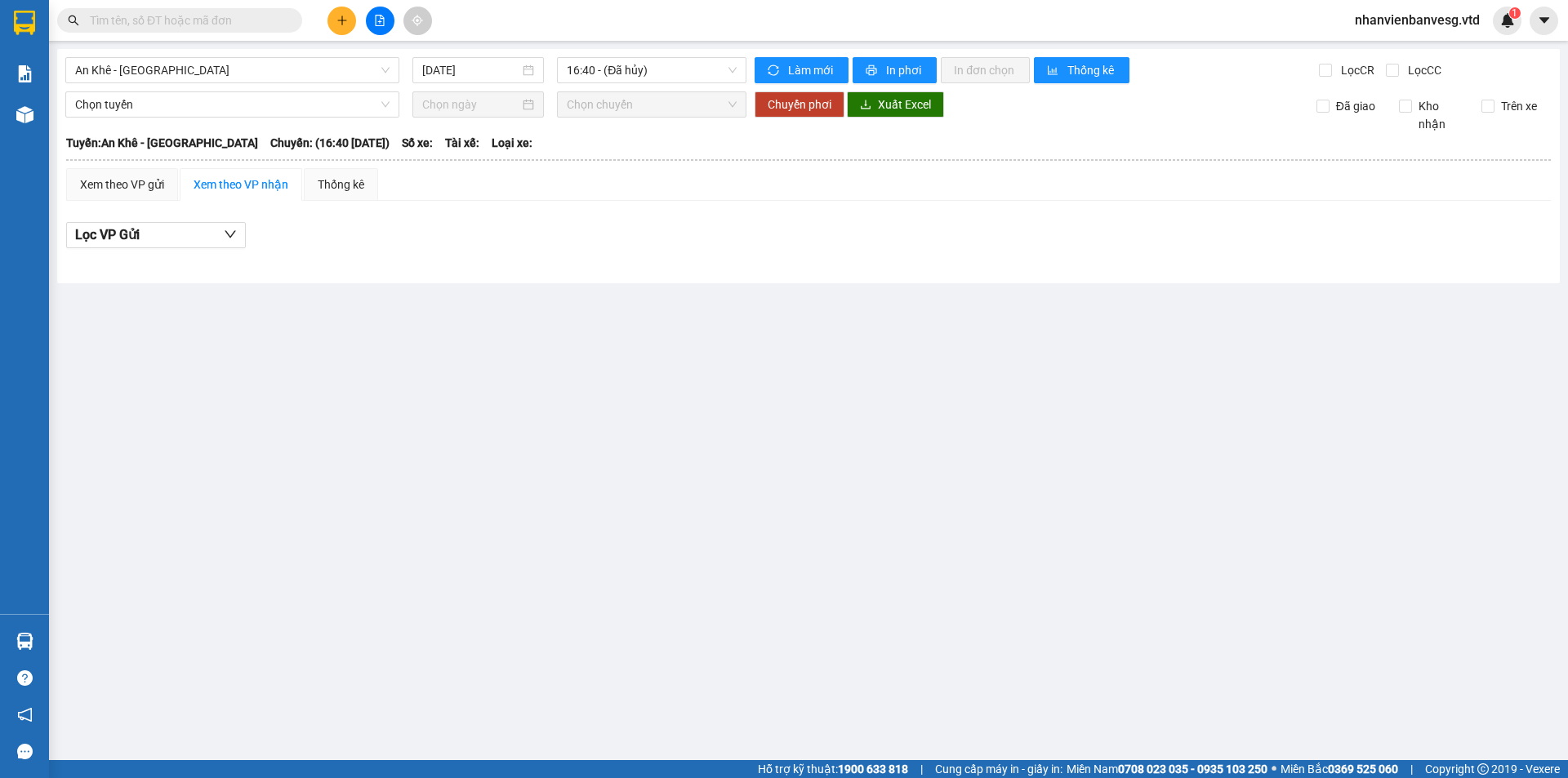
click at [267, 22] on input "text" at bounding box center [186, 21] width 193 height 18
click at [261, 22] on input "text" at bounding box center [186, 21] width 193 height 18
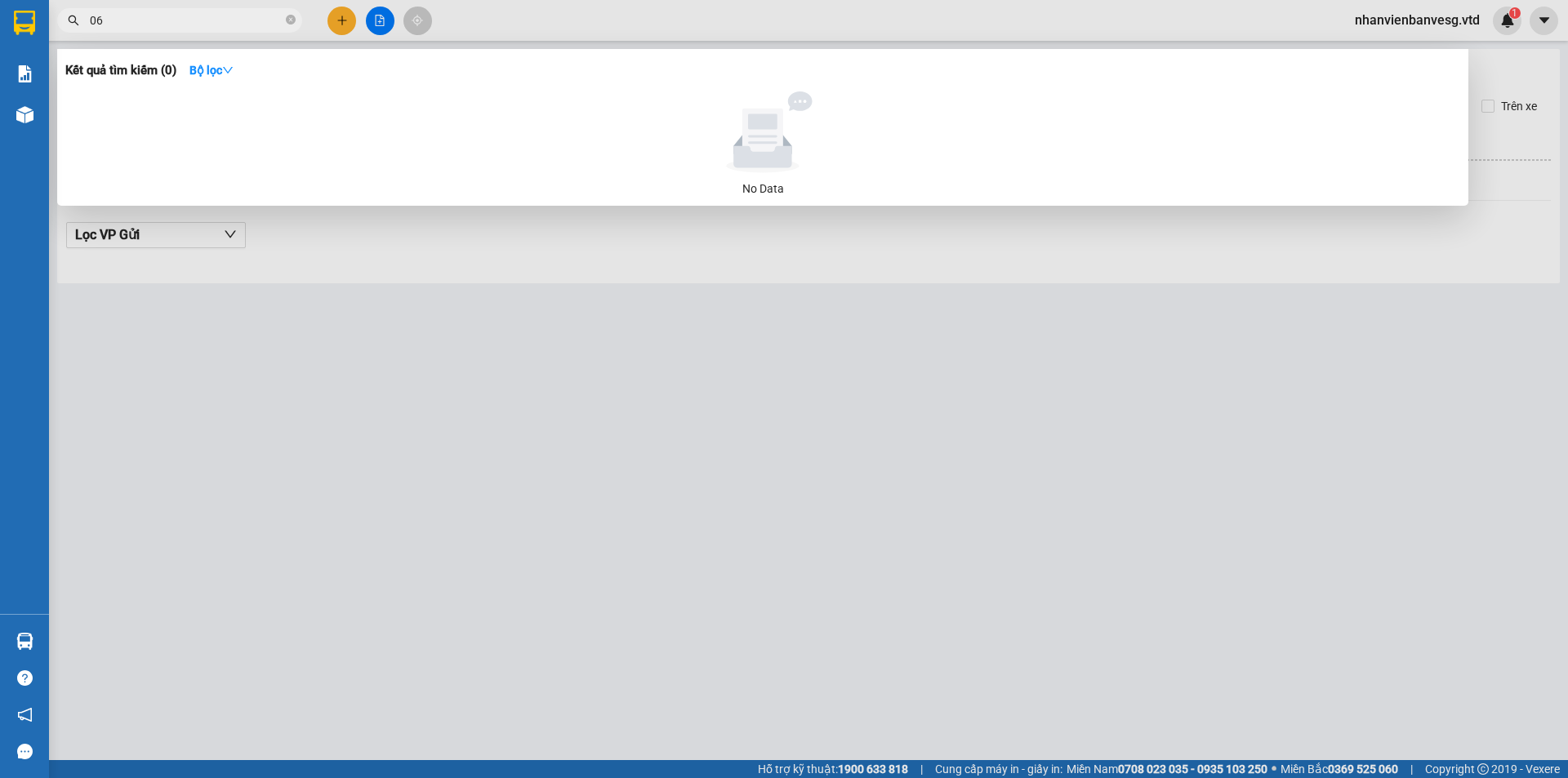
type input "0"
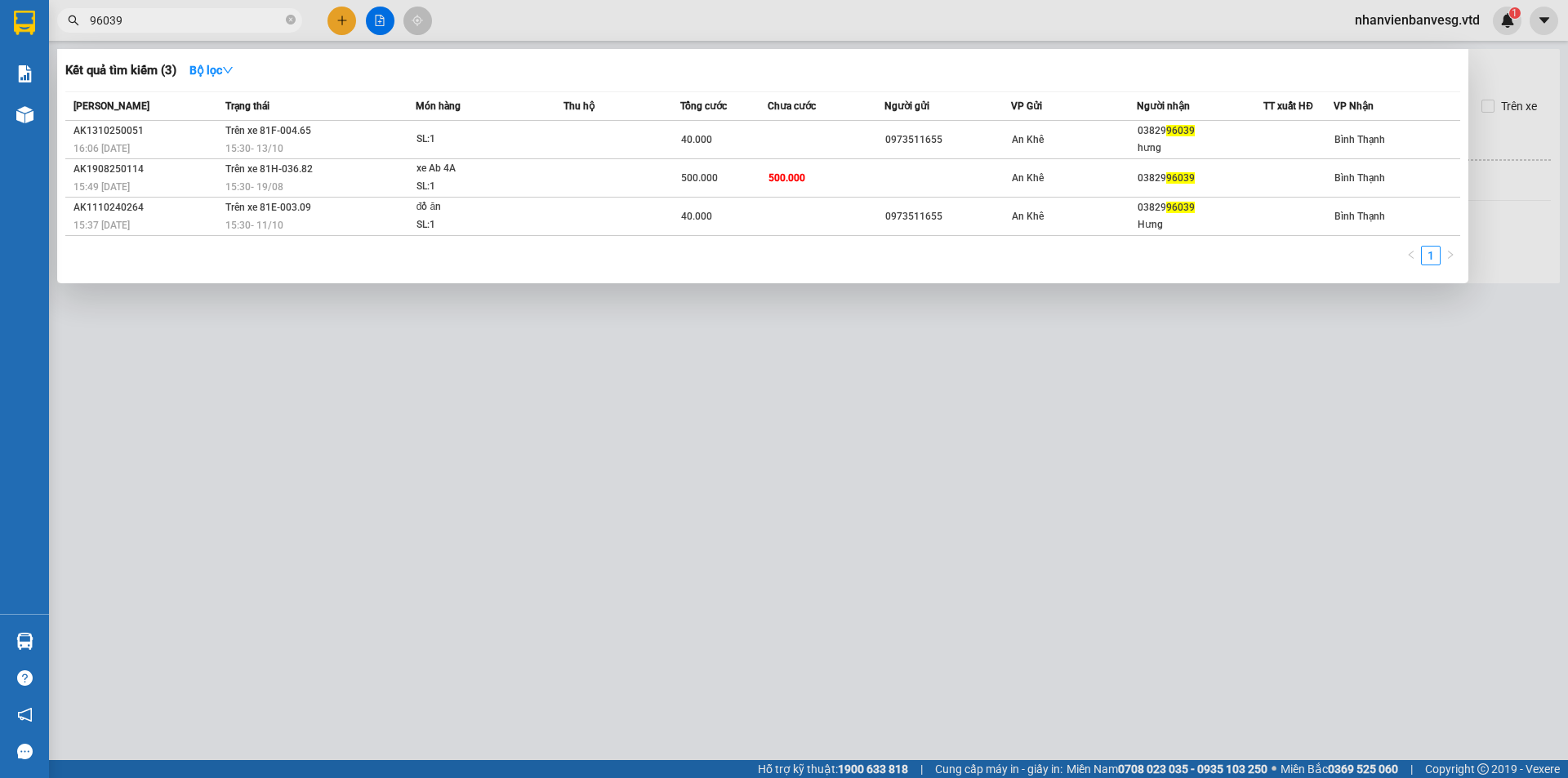
type input "96039"
click at [379, 19] on div at bounding box center [784, 389] width 1568 height 778
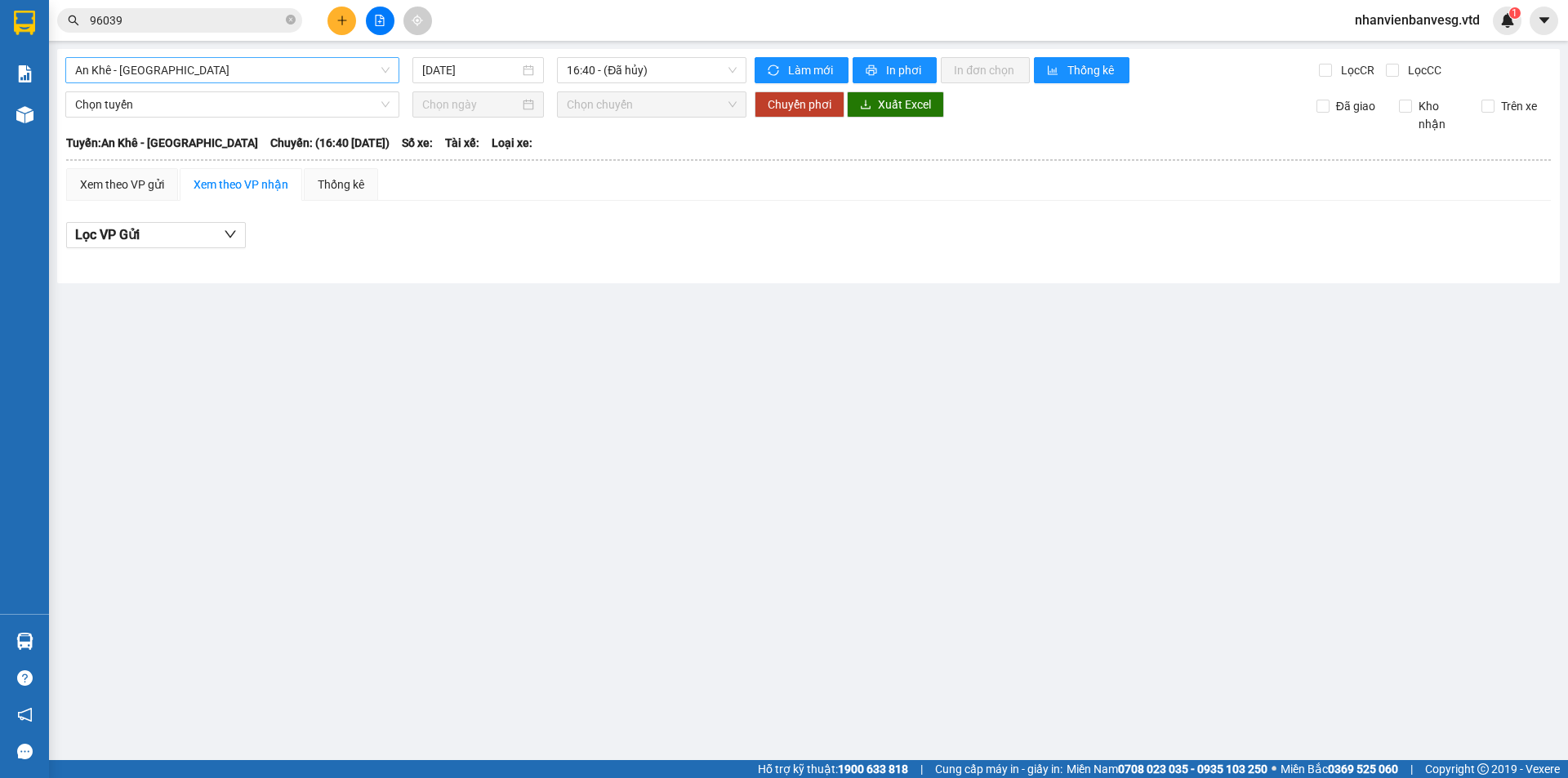
click at [213, 77] on span "An Khê - Sài Gòn" at bounding box center [232, 70] width 315 height 24
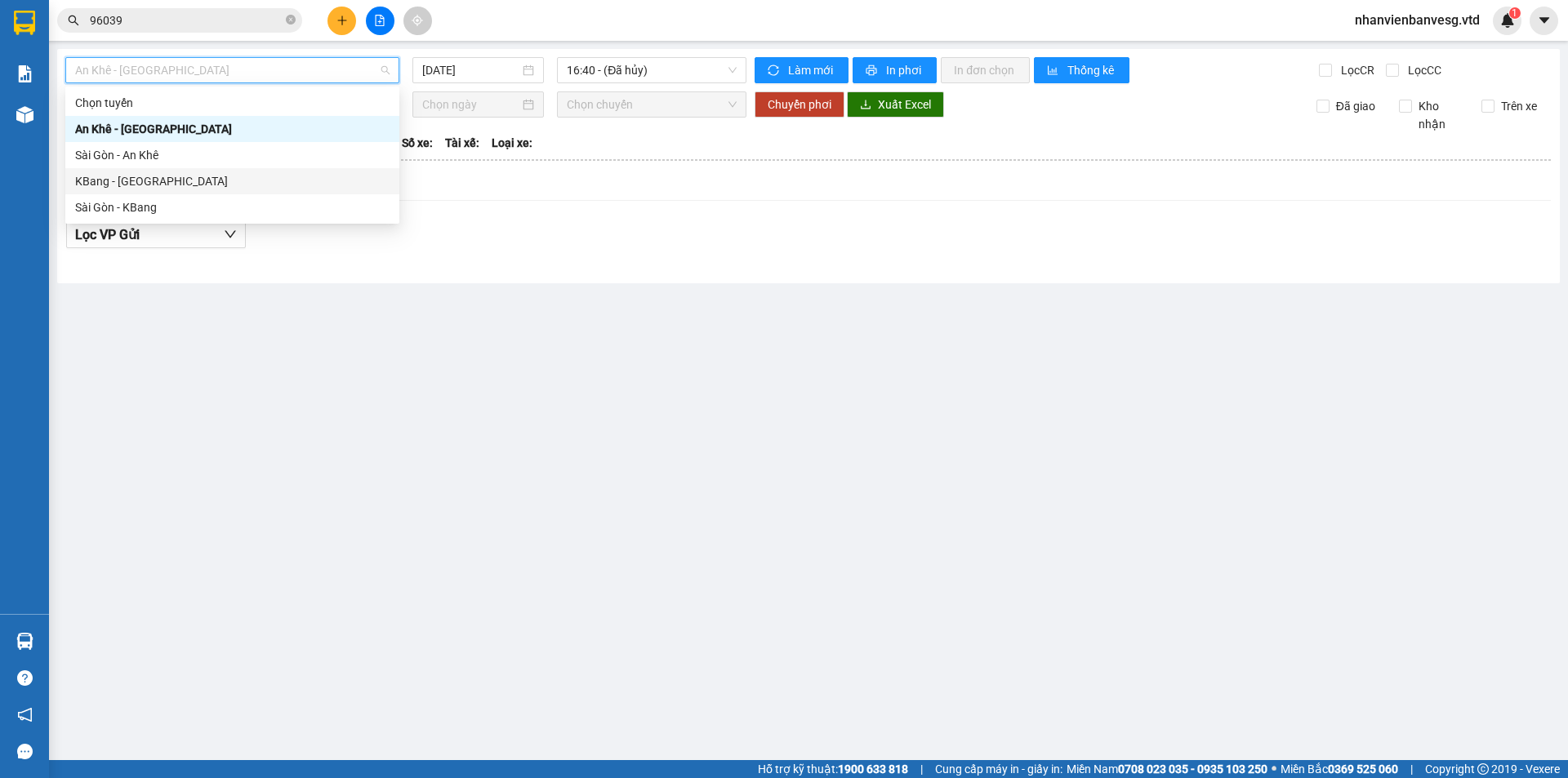
click at [262, 182] on div "KBang - Sài Gòn" at bounding box center [232, 181] width 315 height 18
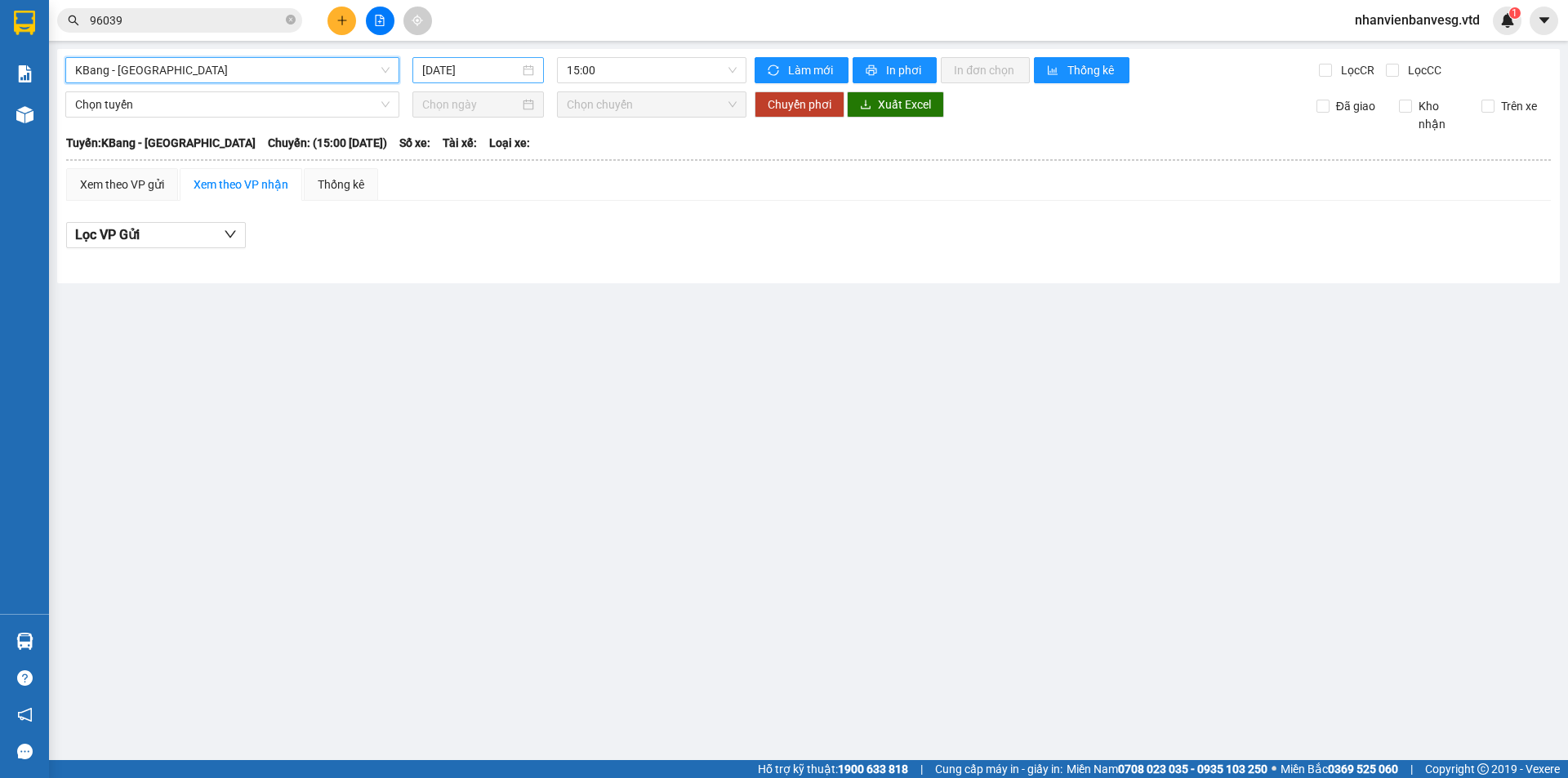
click at [458, 69] on input "14/10/2025" at bounding box center [470, 70] width 97 height 18
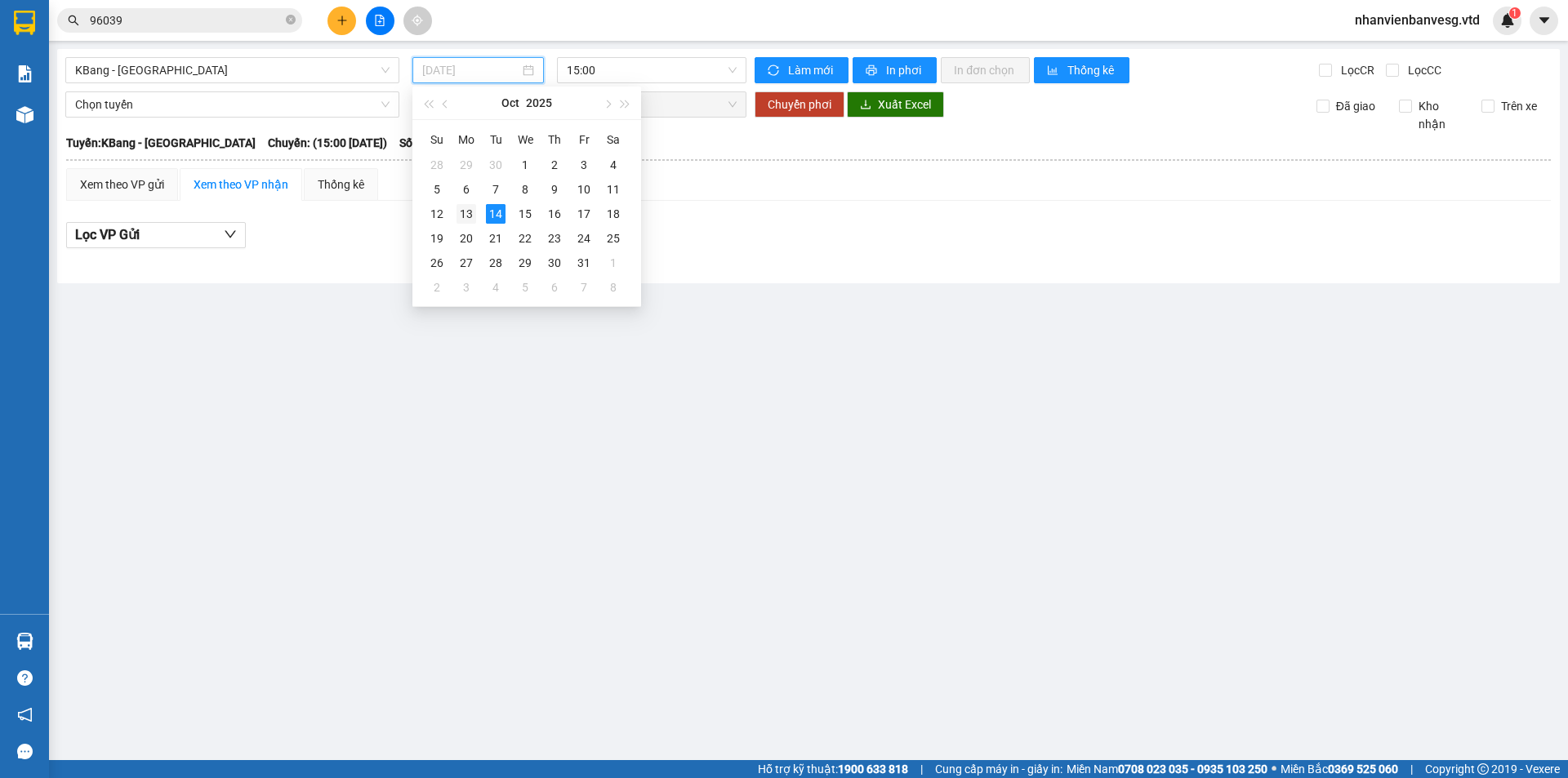
click at [461, 213] on div "13" at bounding box center [466, 214] width 20 height 20
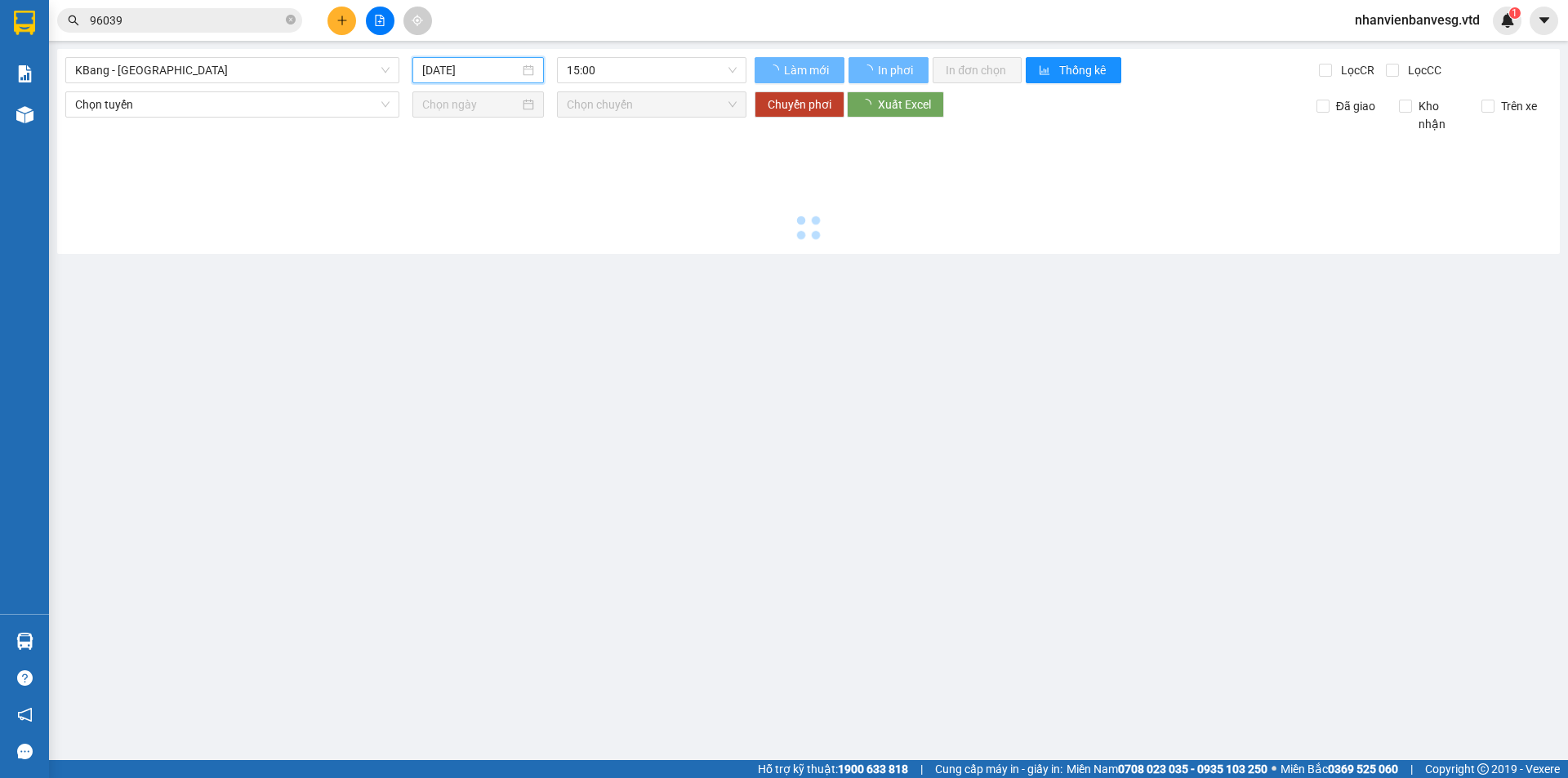
type input "13/10/2025"
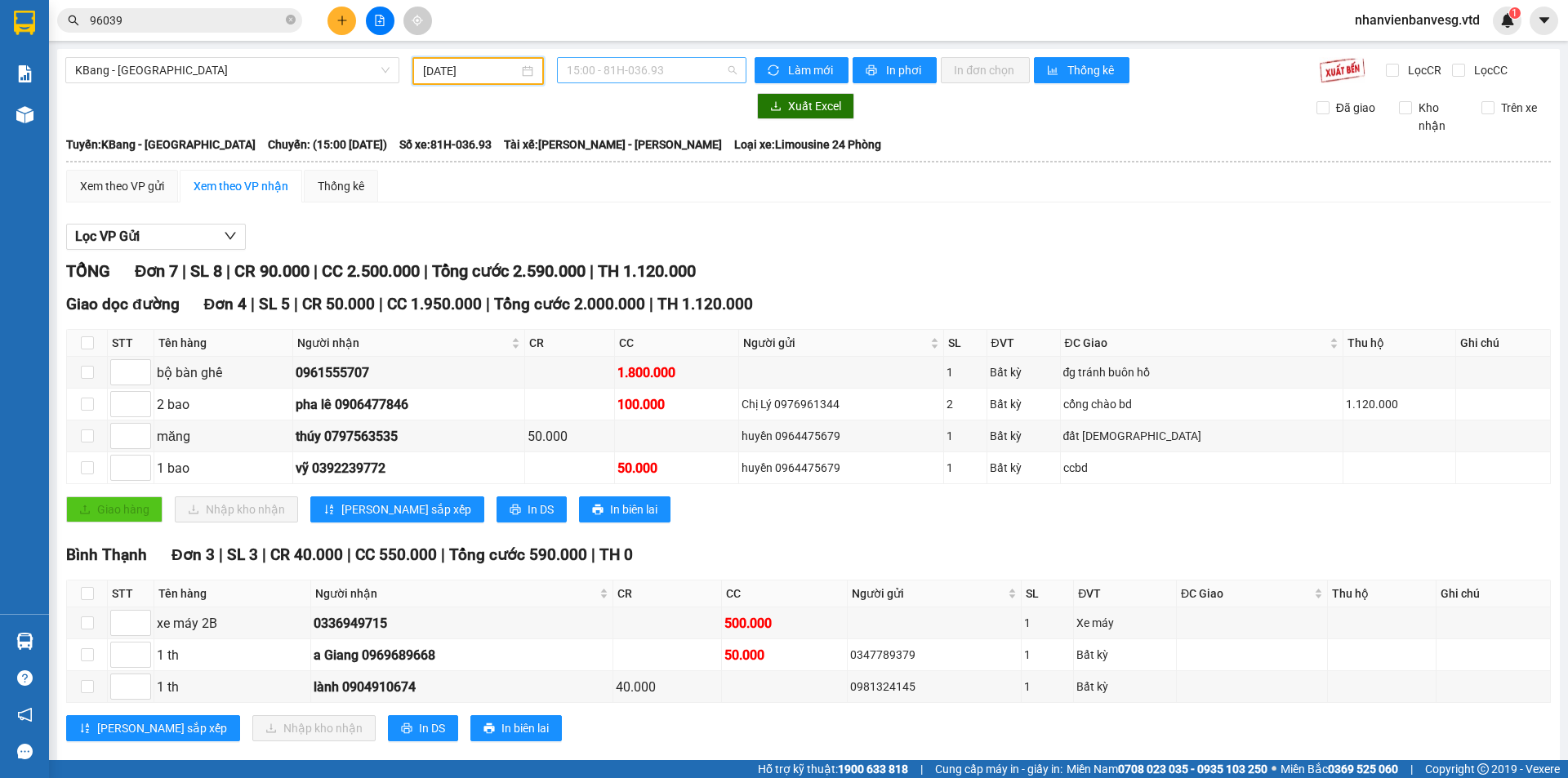
click at [635, 72] on span "15:00 - 81H-036.93" at bounding box center [651, 70] width 170 height 24
click at [634, 154] on div "15:30 - 81F-004.65" at bounding box center [626, 155] width 127 height 18
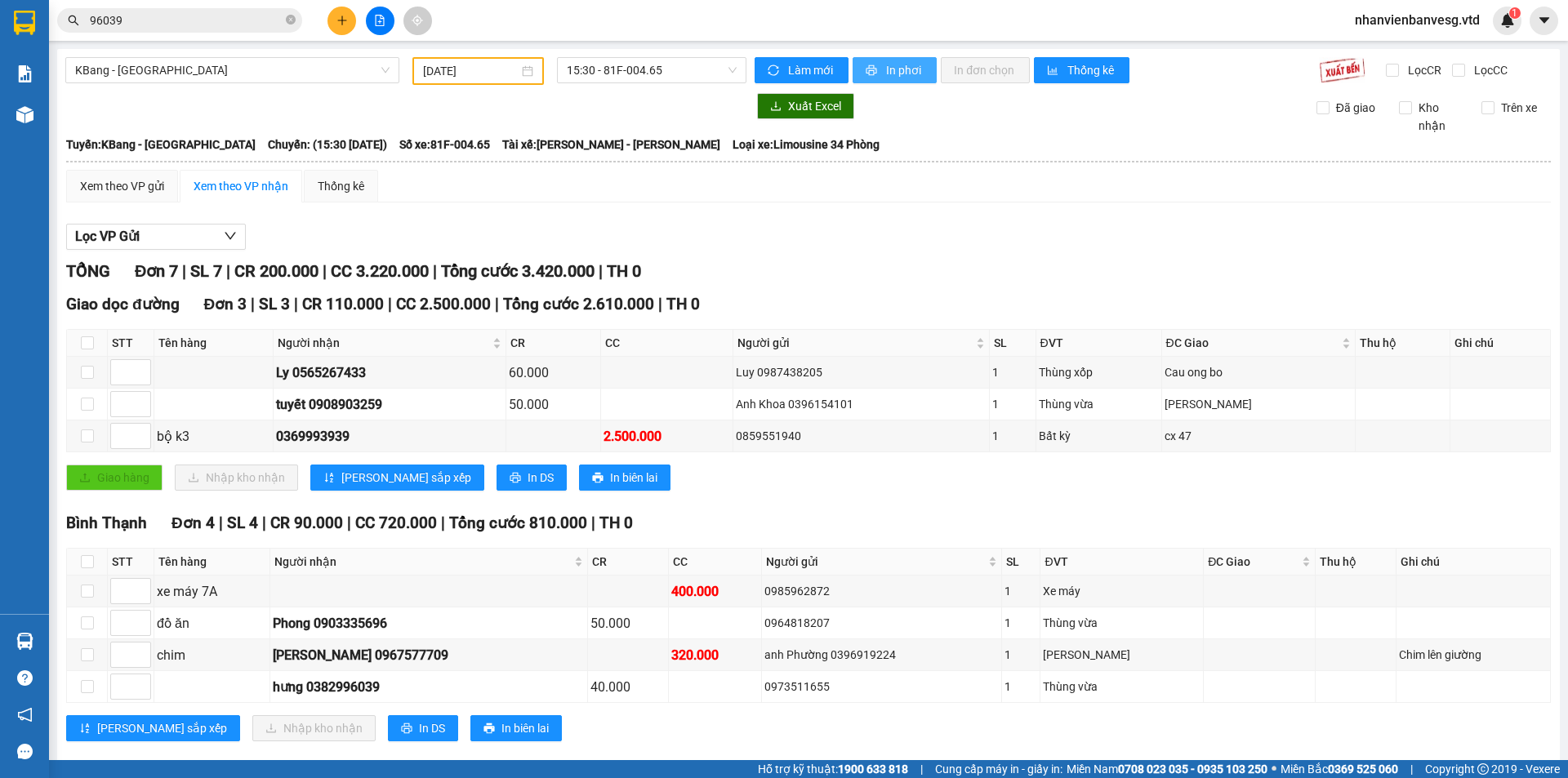
click at [910, 58] on button "In phơi" at bounding box center [895, 70] width 84 height 26
